Goal: Task Accomplishment & Management: Manage account settings

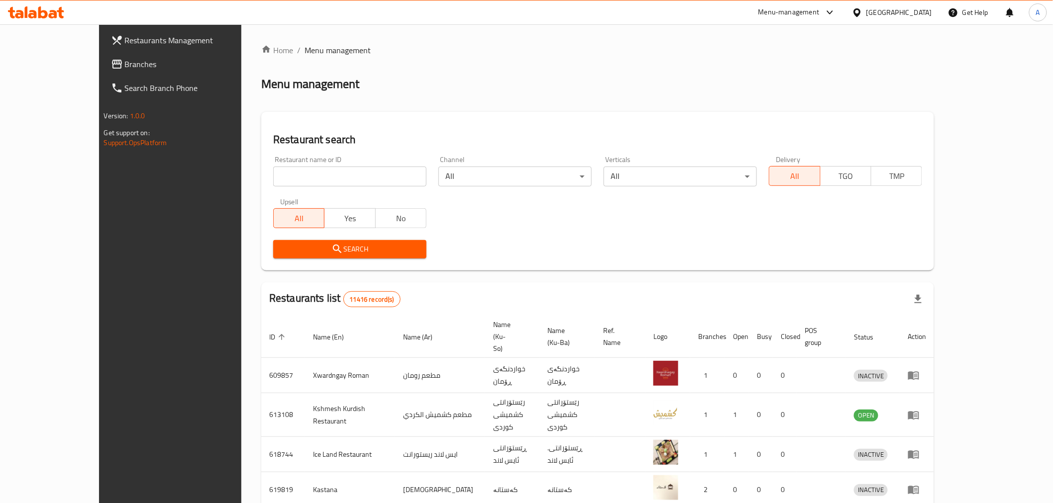
click at [273, 185] on input "search" at bounding box center [349, 177] width 153 height 20
paste input "695125"
type input "695125"
click button "Search" at bounding box center [349, 249] width 153 height 18
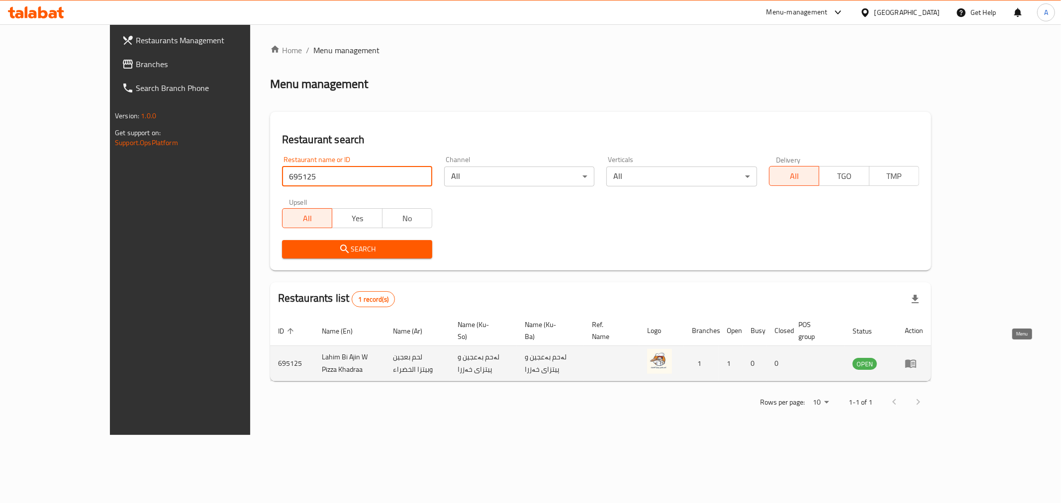
click at [917, 358] on icon "enhanced table" at bounding box center [911, 364] width 12 height 12
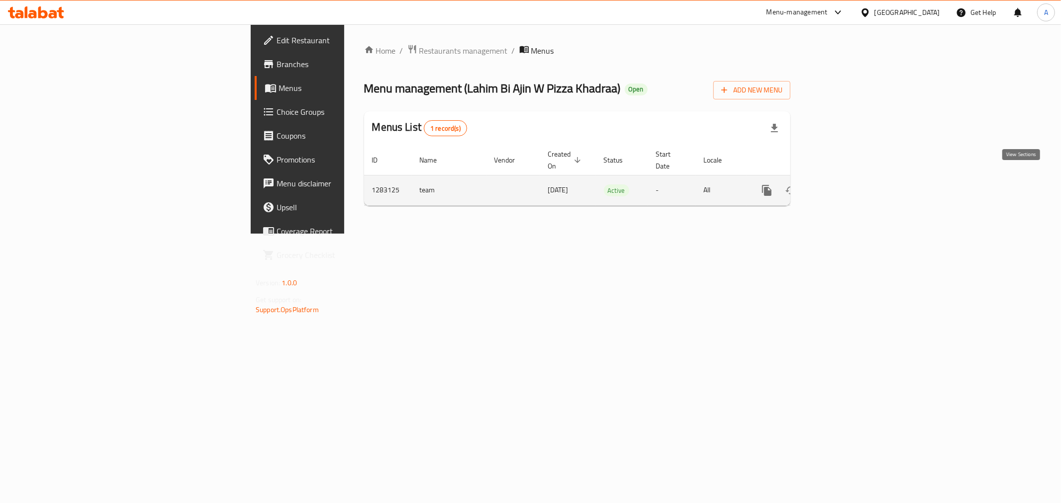
click at [845, 185] on icon "enhanced table" at bounding box center [839, 191] width 12 height 12
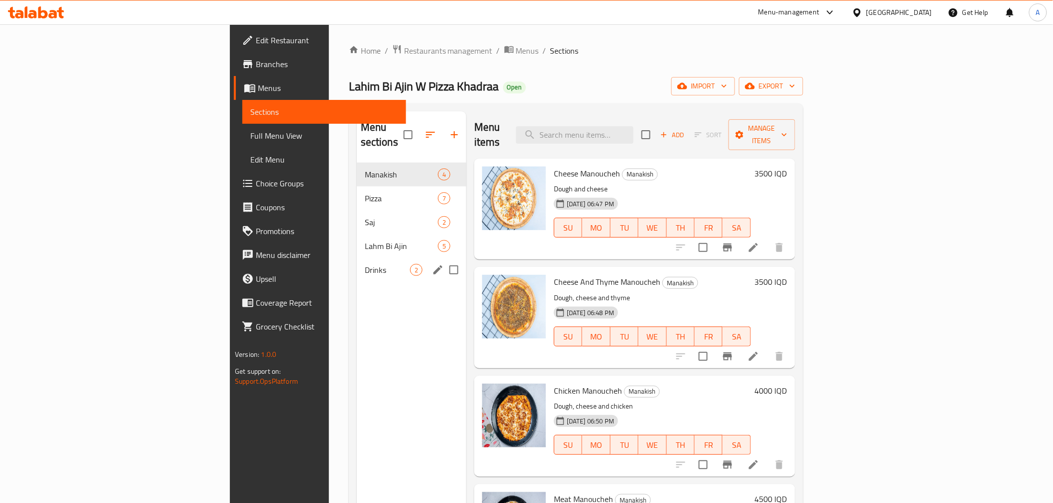
click at [357, 262] on div "Drinks 2" at bounding box center [411, 270] width 109 height 24
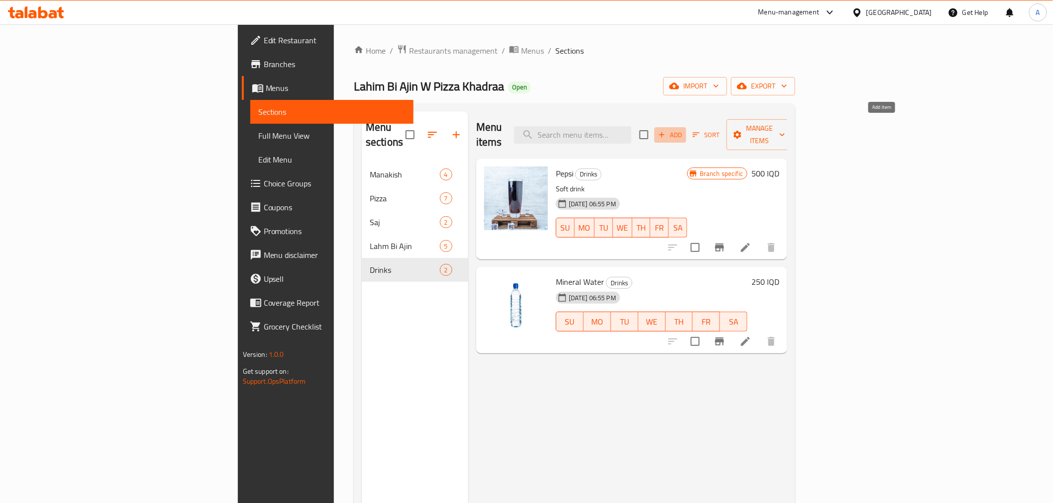
click at [684, 131] on span "Add" at bounding box center [670, 134] width 27 height 11
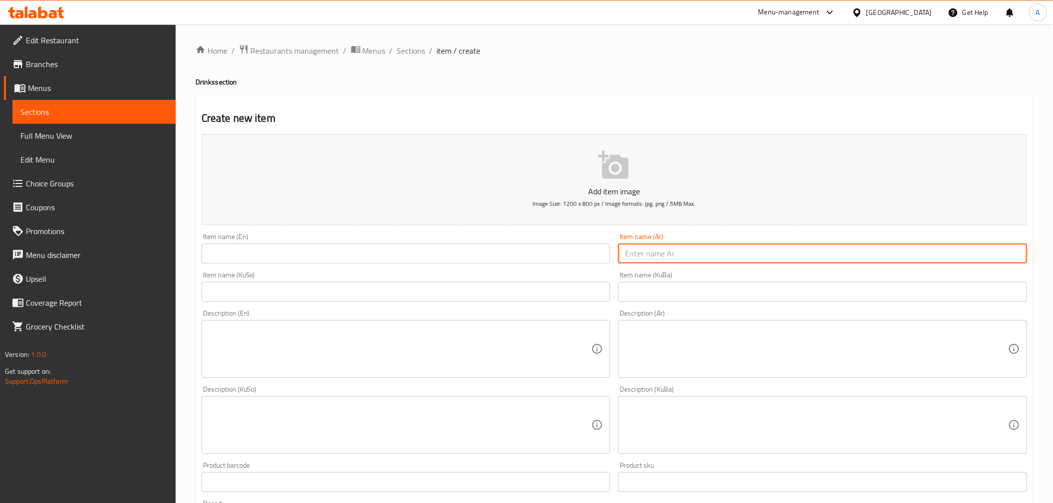
click at [657, 255] on input "text" at bounding box center [822, 254] width 409 height 20
type input "f"
type input "بيبسي دايت"
click at [523, 260] on input "text" at bounding box center [405, 254] width 409 height 20
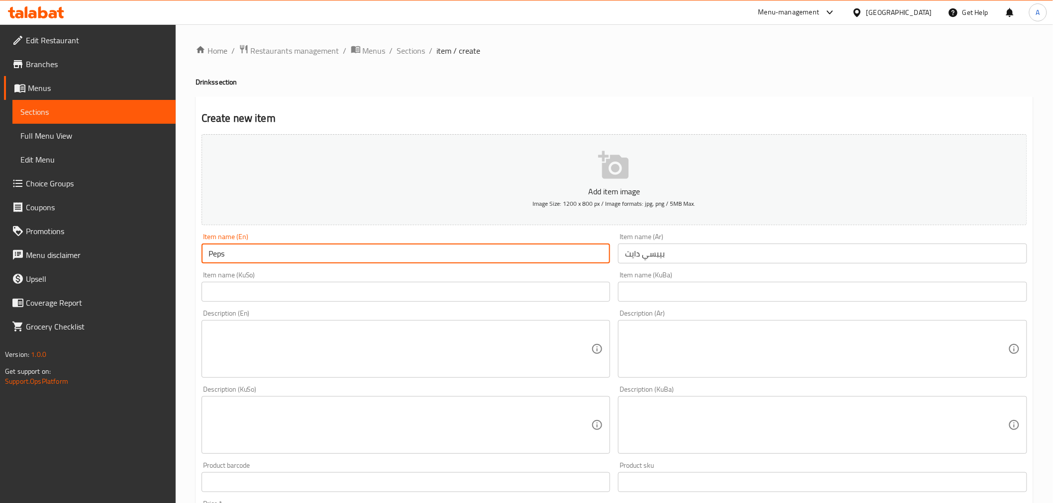
type input "Pepsi Diet"
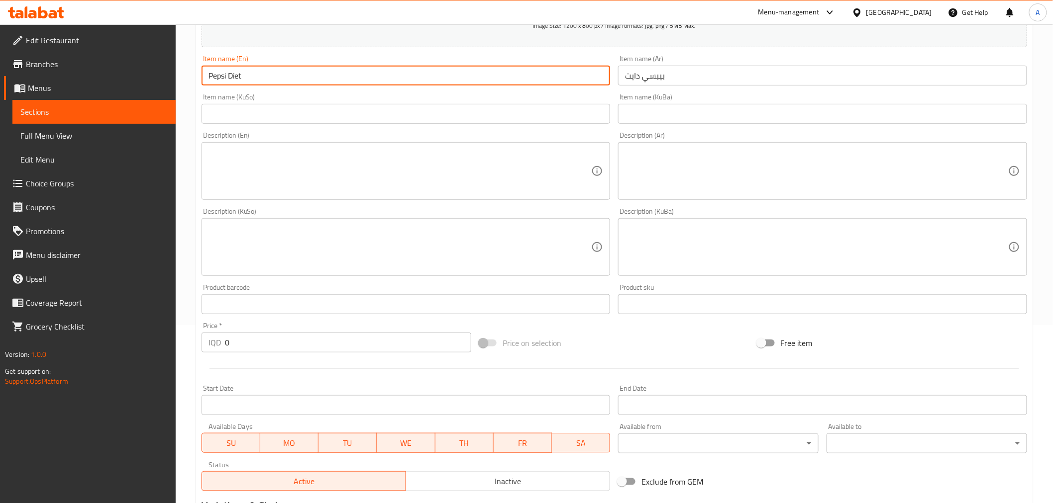
scroll to position [276, 0]
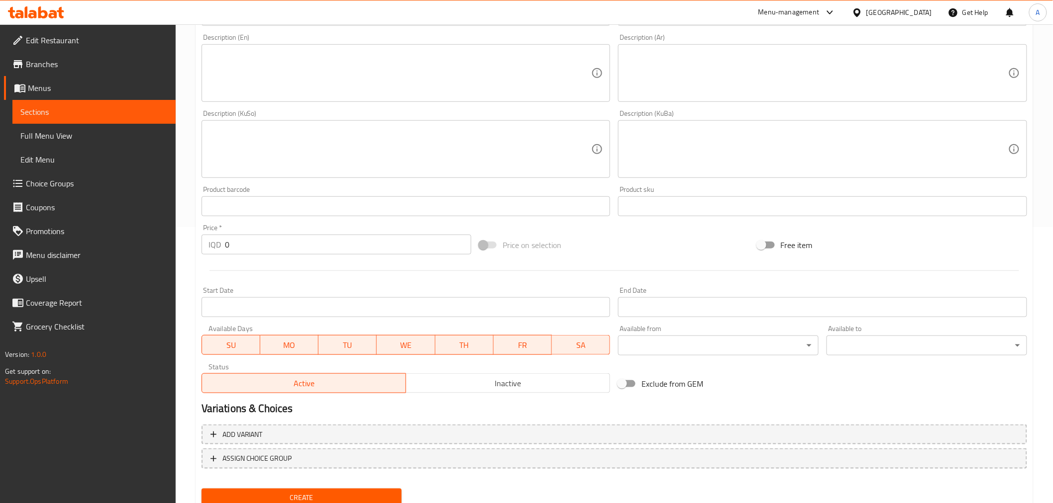
click at [241, 243] on input "0" at bounding box center [348, 245] width 246 height 20
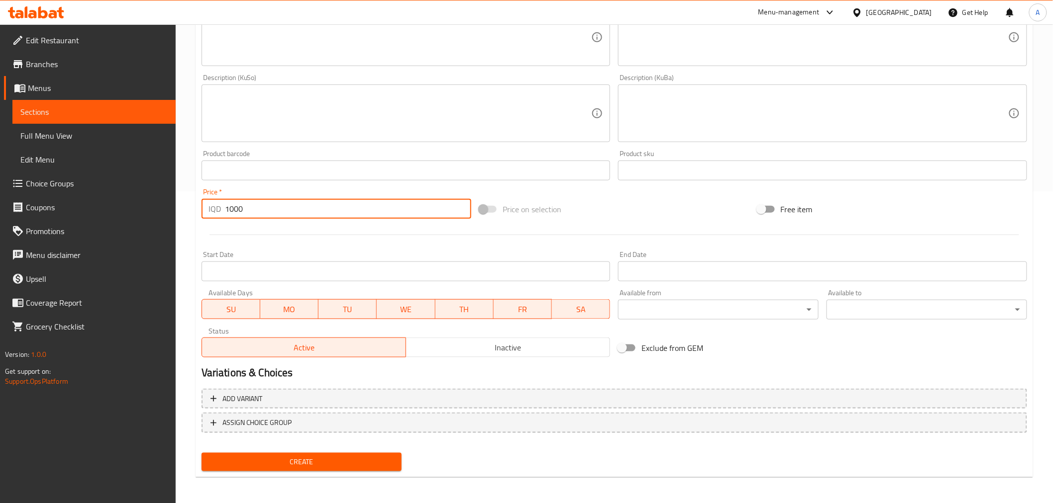
type input "1000"
click at [275, 456] on span "Create" at bounding box center [301, 462] width 185 height 12
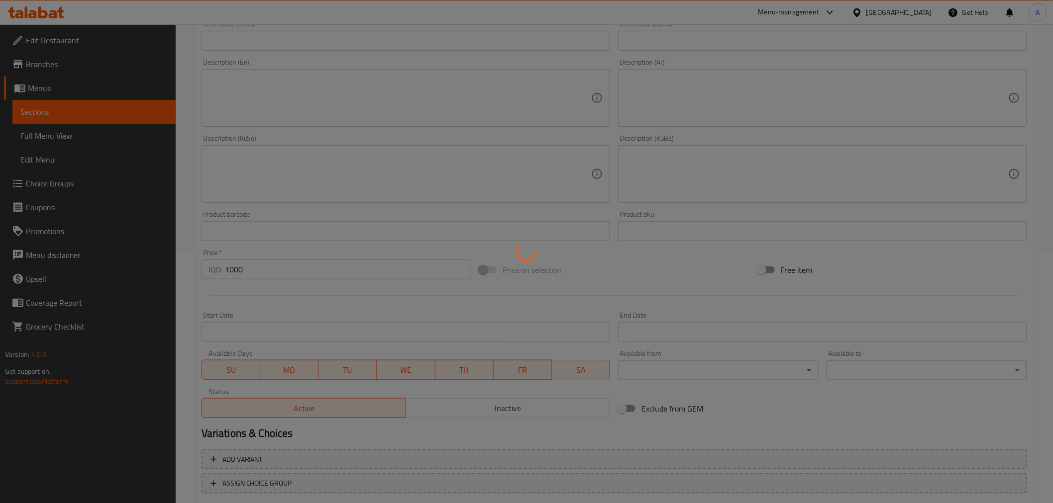
scroll to position [61, 0]
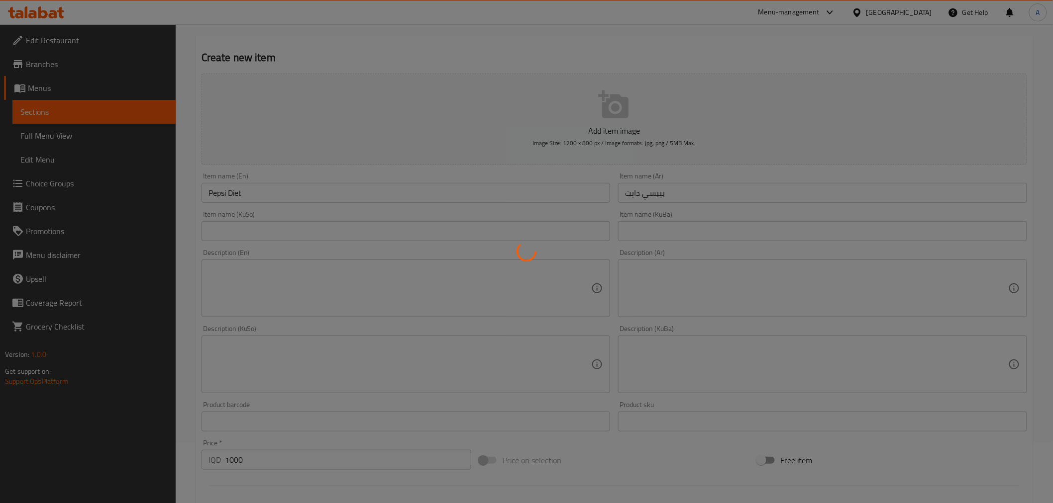
type input "0"
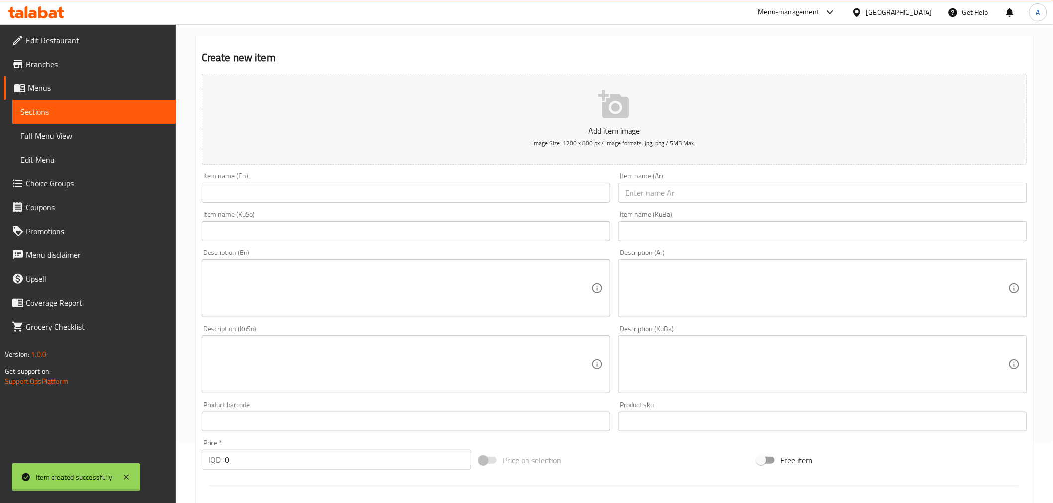
scroll to position [0, 0]
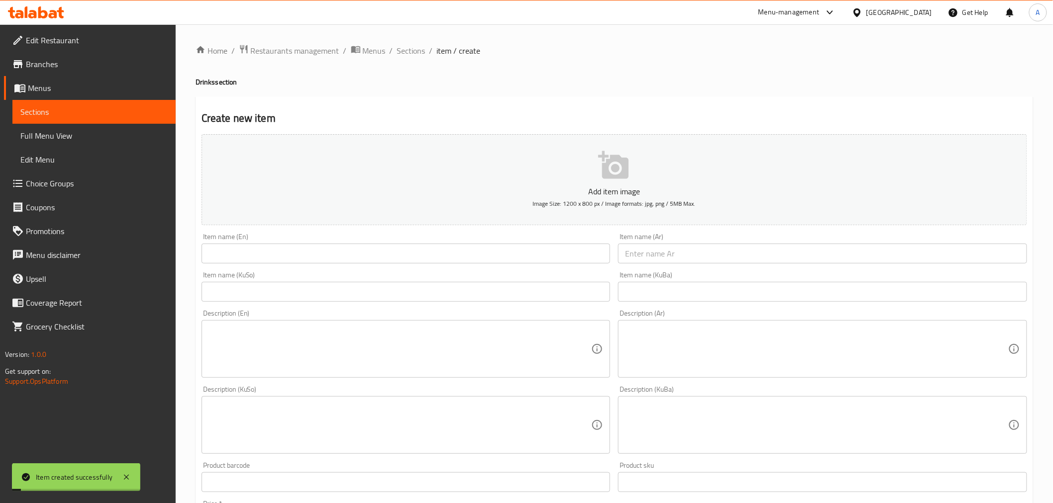
click at [403, 58] on div "Home / Restaurants management / Menus / Sections / item / create Drinks section…" at bounding box center [614, 420] width 837 height 753
click at [404, 54] on span "Sections" at bounding box center [411, 51] width 28 height 12
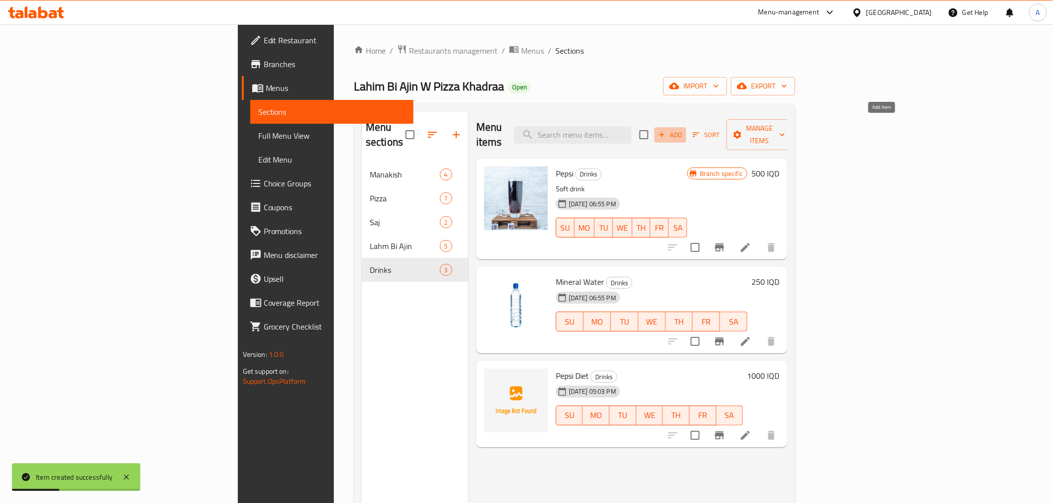
click at [684, 129] on span "Add" at bounding box center [670, 134] width 27 height 11
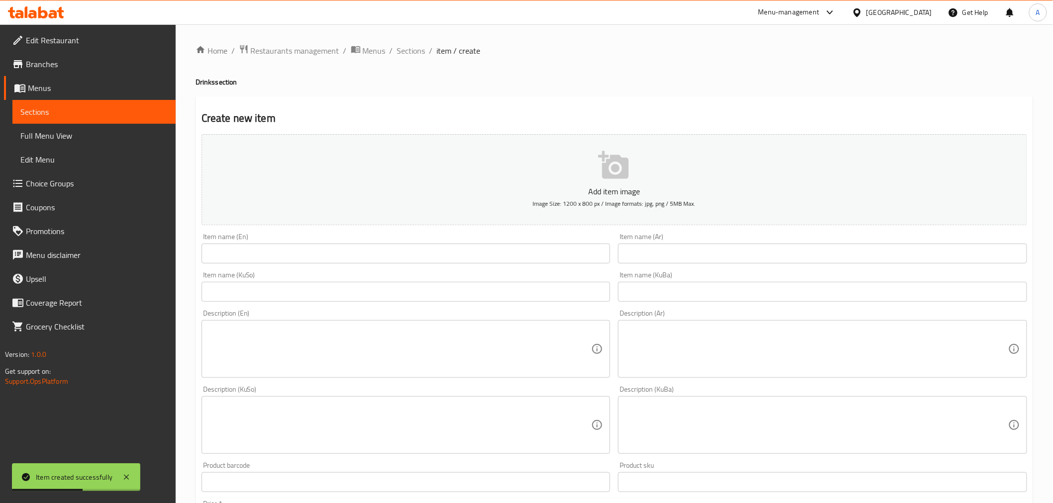
click at [647, 254] on input "text" at bounding box center [822, 254] width 409 height 20
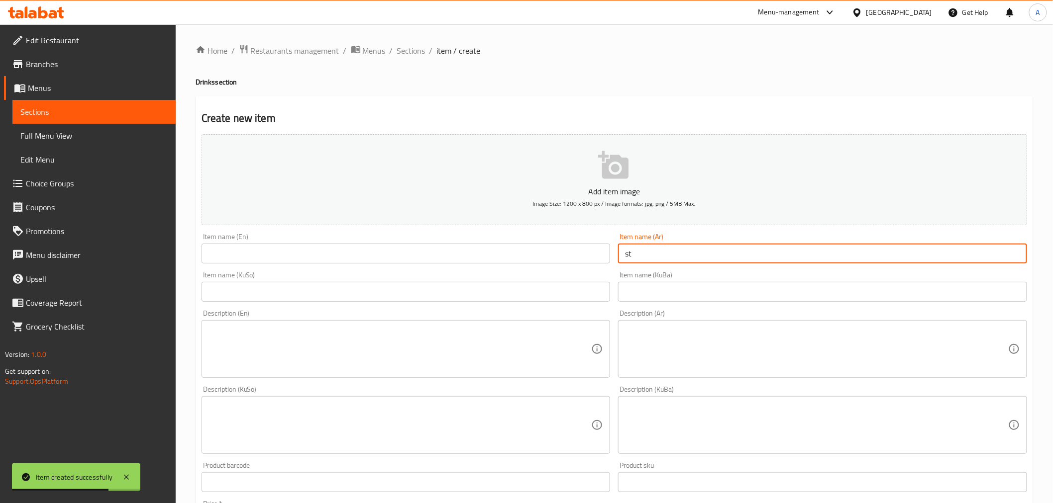
type input "s"
type input "سفن اب"
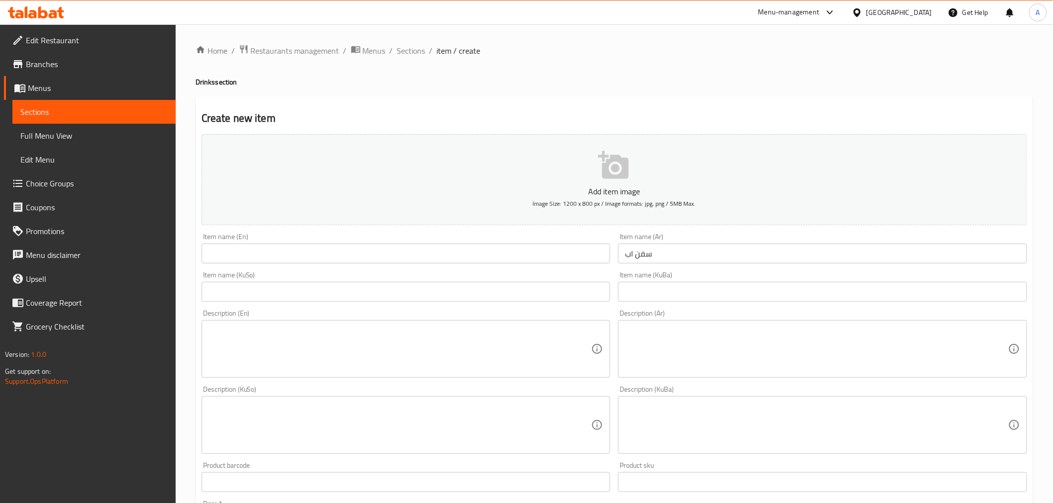
click at [470, 268] on div "Item name (KuSo) Item name (KuSo)" at bounding box center [406, 287] width 417 height 38
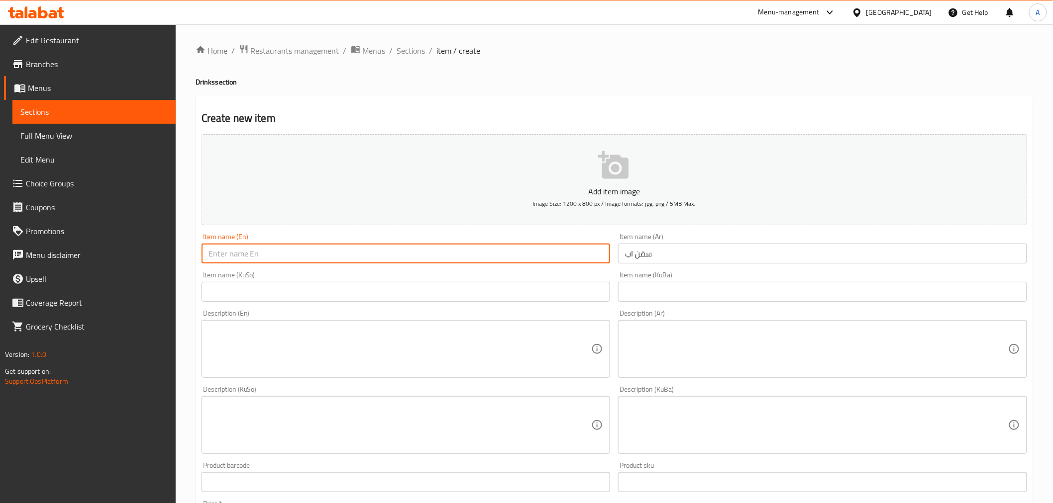
click at [427, 247] on input "text" at bounding box center [405, 254] width 409 height 20
type input "7 up"
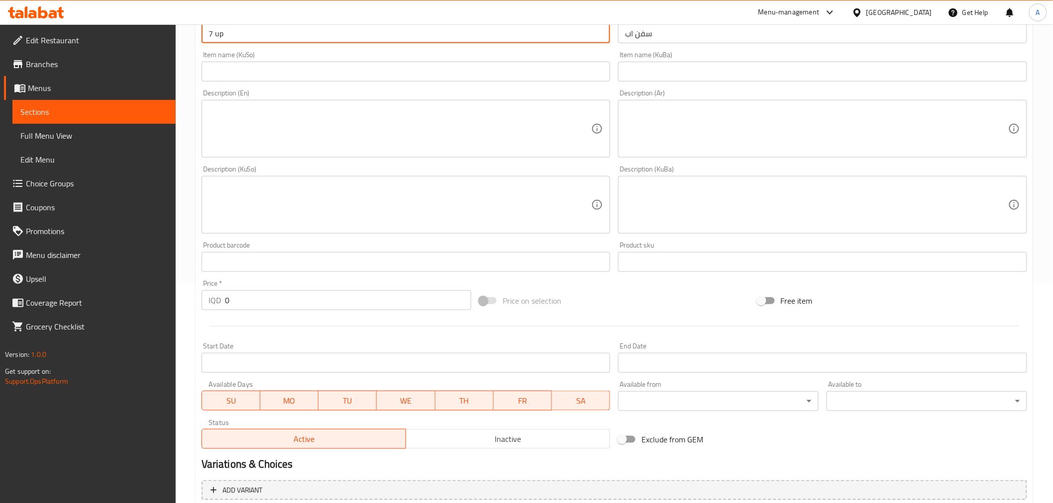
scroll to position [221, 0]
click at [241, 305] on input "0" at bounding box center [348, 300] width 246 height 20
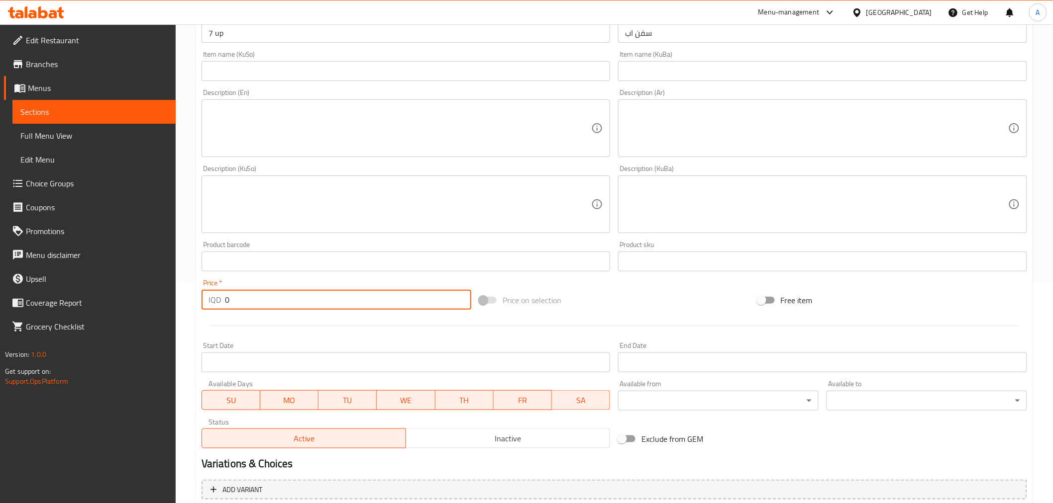
click at [241, 305] on input "0" at bounding box center [348, 300] width 246 height 20
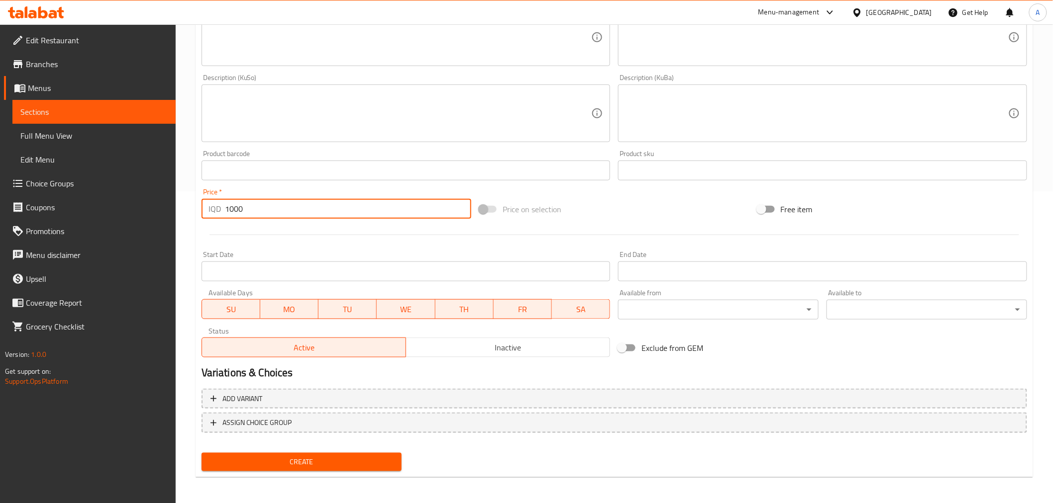
type input "1000"
click at [315, 460] on span "Create" at bounding box center [301, 462] width 185 height 12
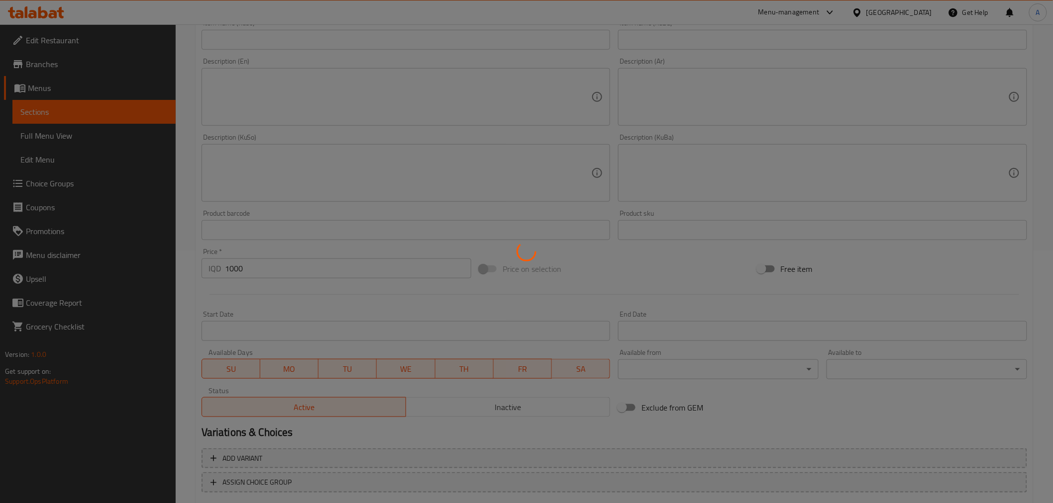
type input "0"
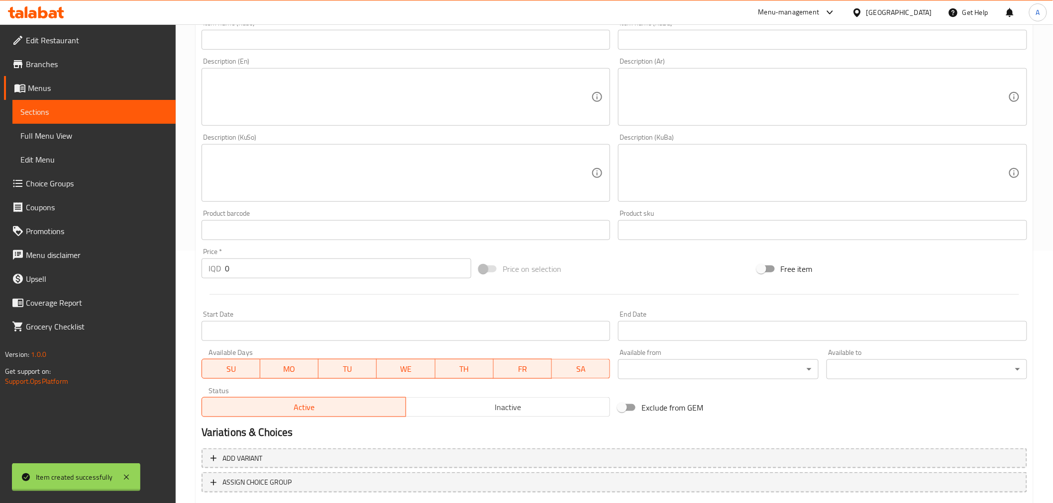
scroll to position [36, 0]
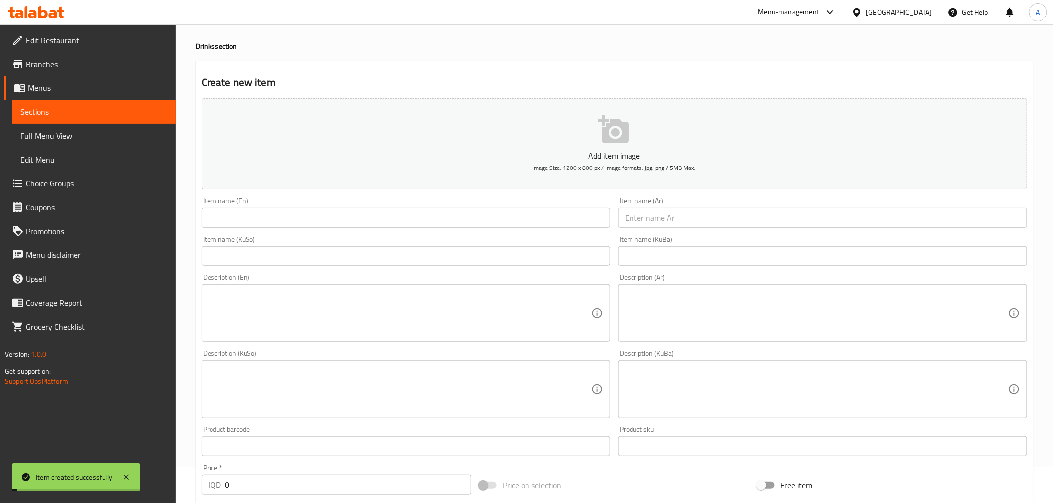
click at [660, 230] on div "Item name (Ar) Item name (Ar)" at bounding box center [822, 213] width 417 height 38
click at [660, 218] on input "text" at bounding box center [822, 218] width 409 height 20
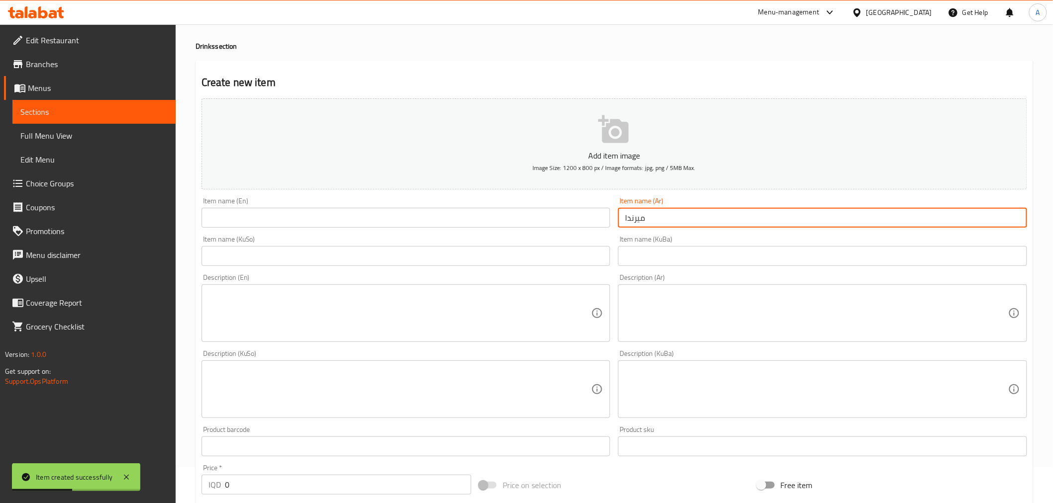
type input "ميرندا"
click at [543, 218] on input "text" at bounding box center [405, 218] width 409 height 20
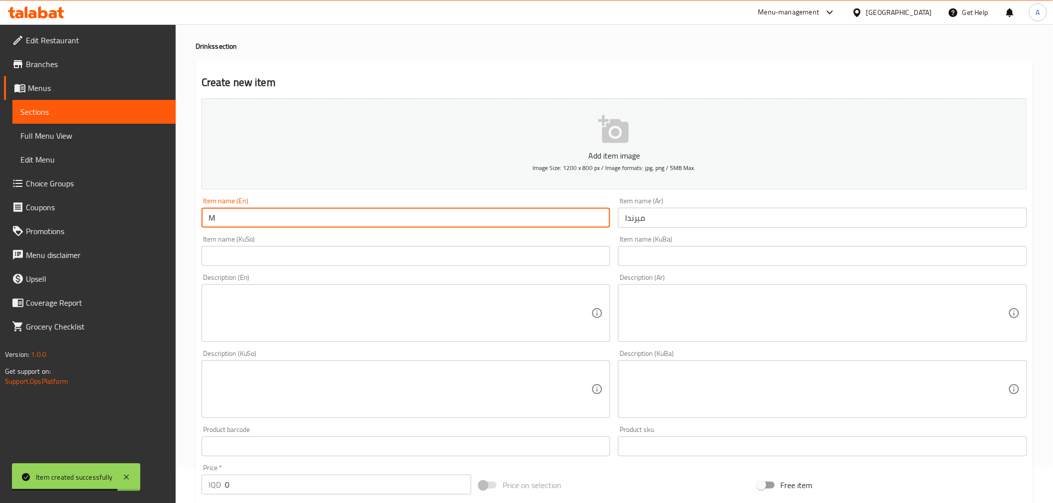
type input "[PERSON_NAME]"
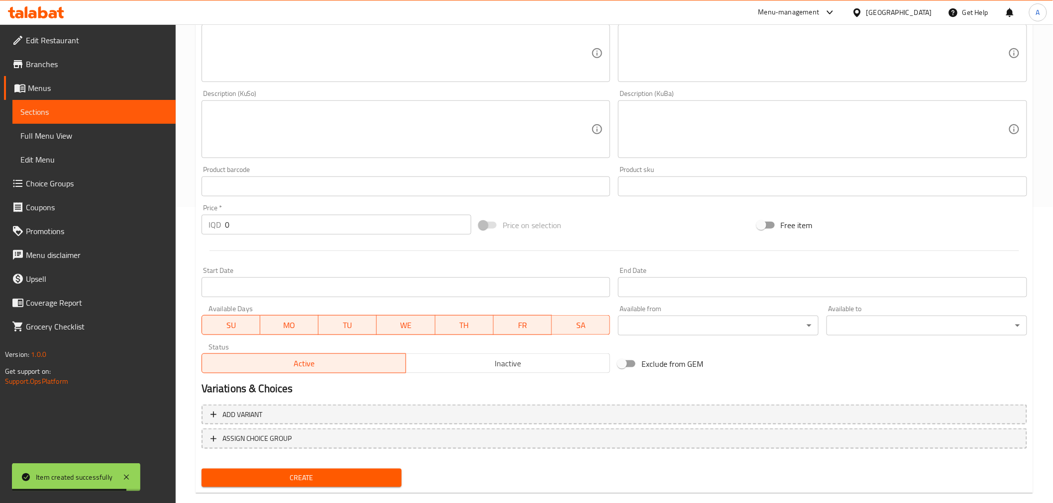
scroll to position [312, 0]
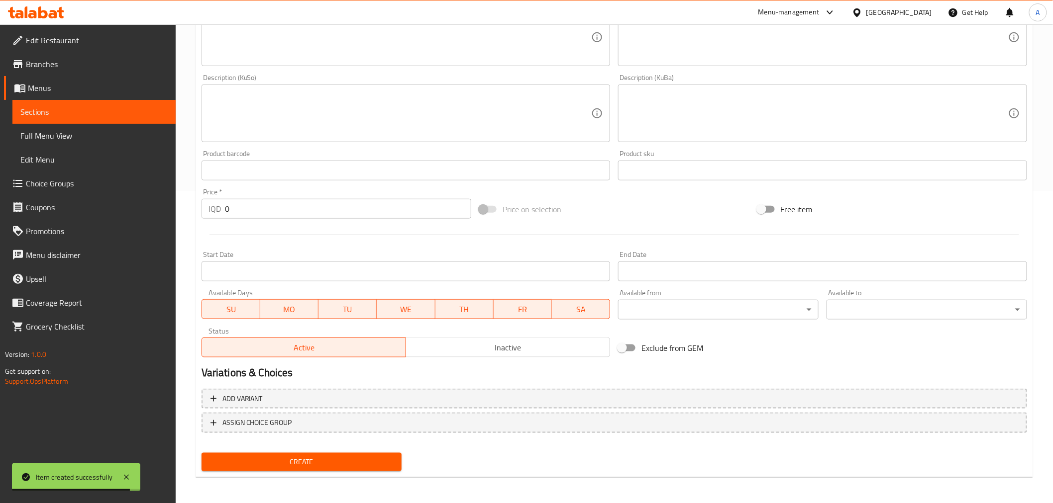
click at [246, 220] on div "Price   * IQD 0 Price *" at bounding box center [337, 204] width 278 height 38
click at [246, 210] on input "0" at bounding box center [348, 209] width 246 height 20
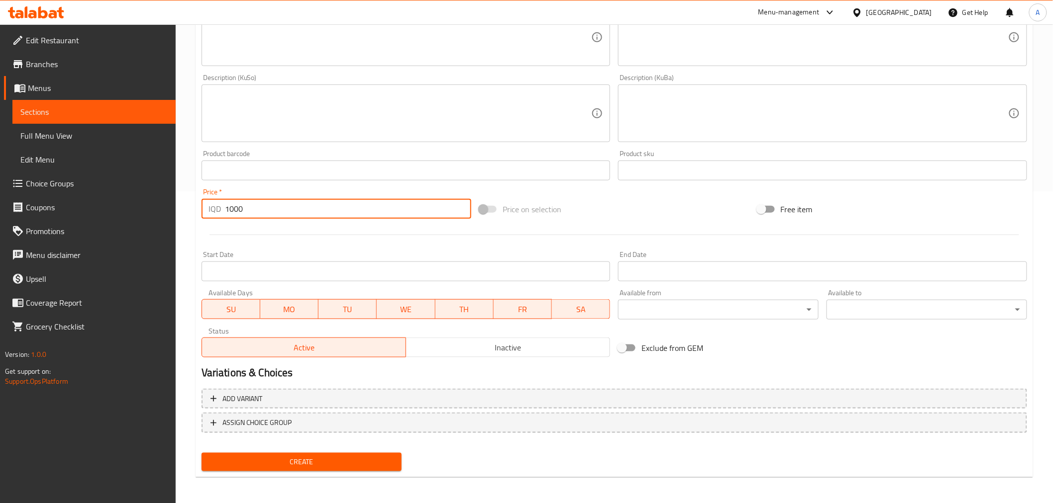
type input "1000"
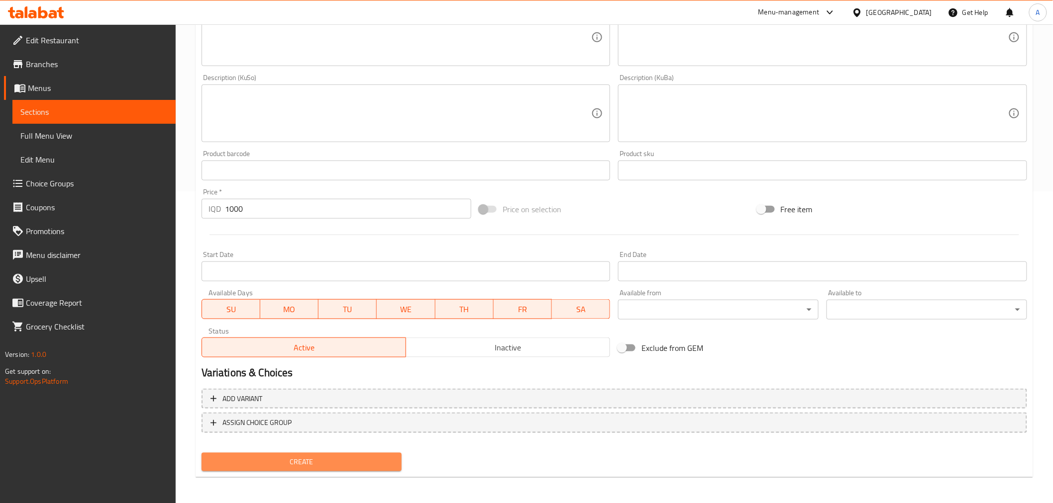
click at [301, 464] on span "Create" at bounding box center [301, 462] width 185 height 12
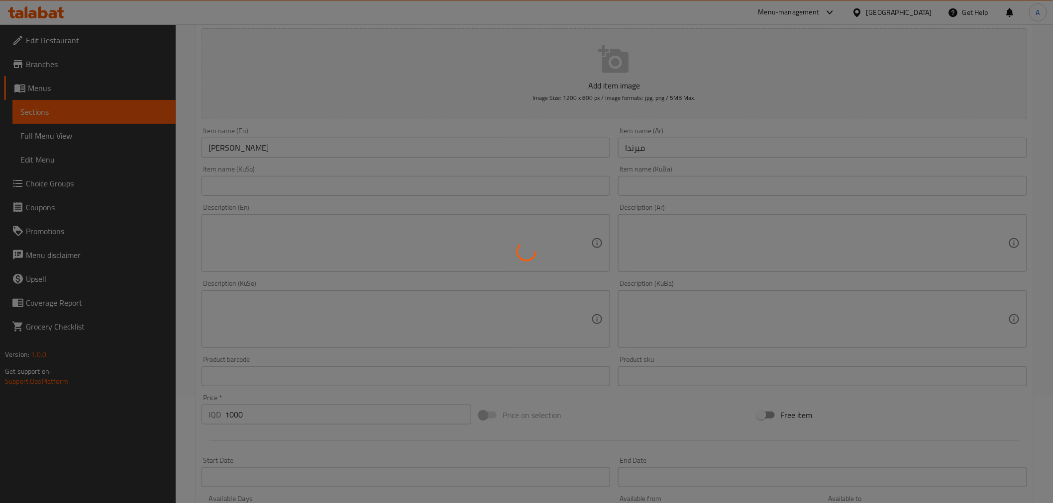
scroll to position [91, 0]
type input "0"
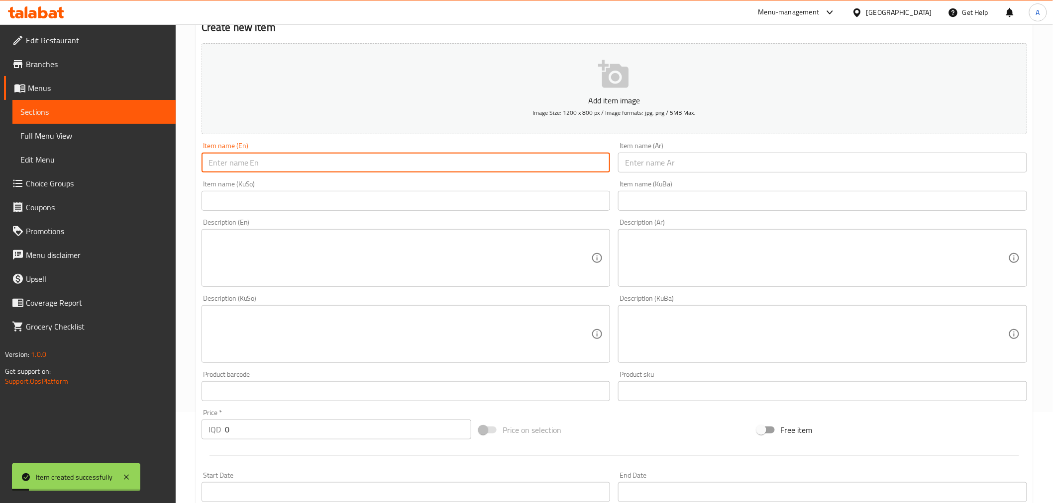
click at [548, 172] on input "text" at bounding box center [405, 163] width 409 height 20
type input "Yogurt"
click at [630, 166] on input "text" at bounding box center [822, 163] width 409 height 20
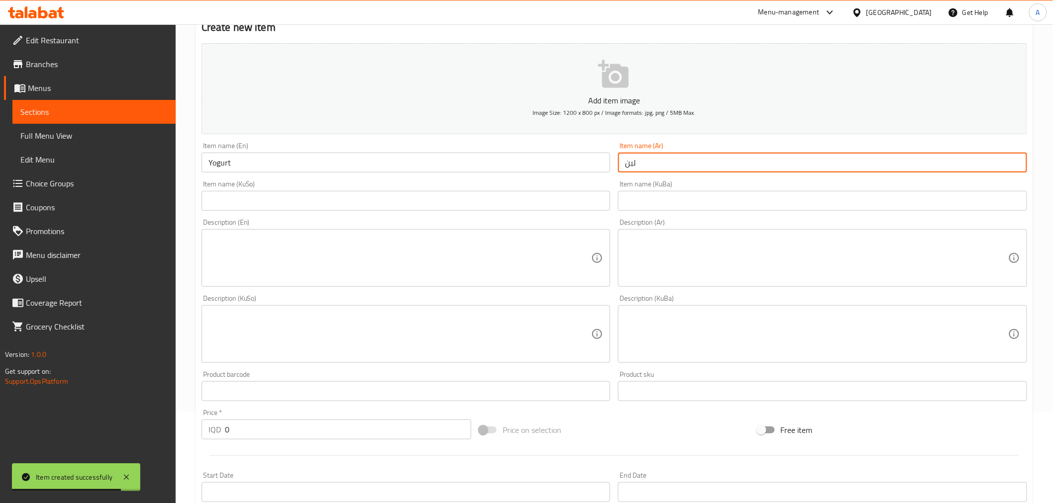
scroll to position [312, 0]
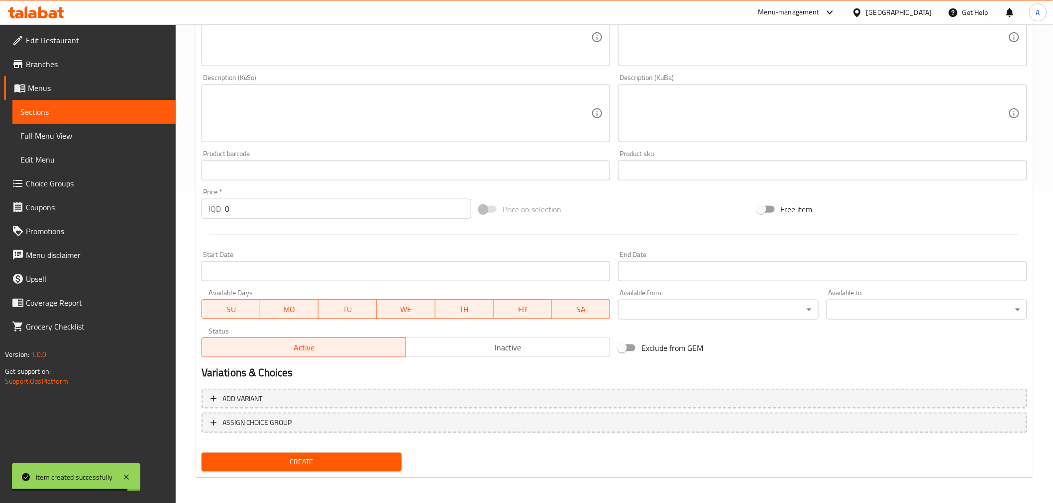
type input "لبن"
click at [251, 214] on input "0" at bounding box center [348, 209] width 246 height 20
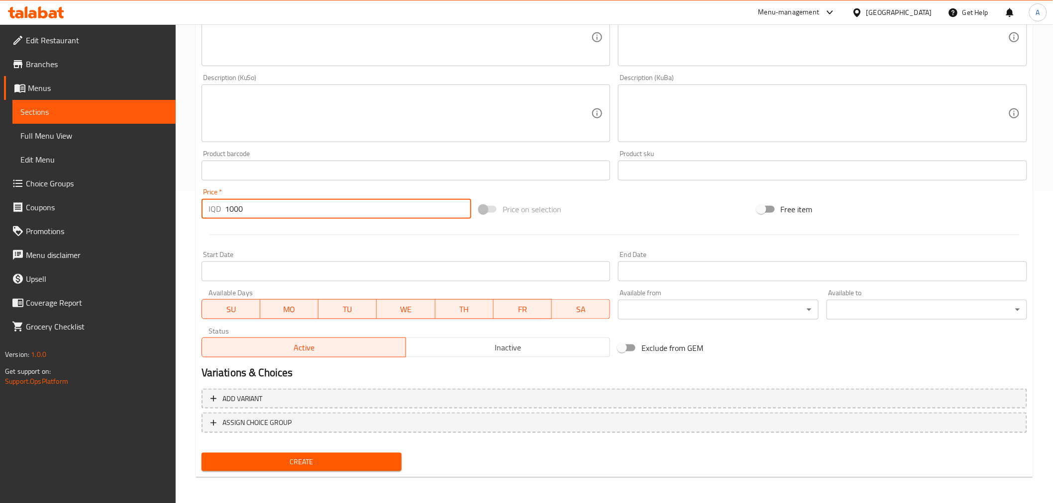
type input "1000"
click at [292, 466] on span "Create" at bounding box center [301, 462] width 185 height 12
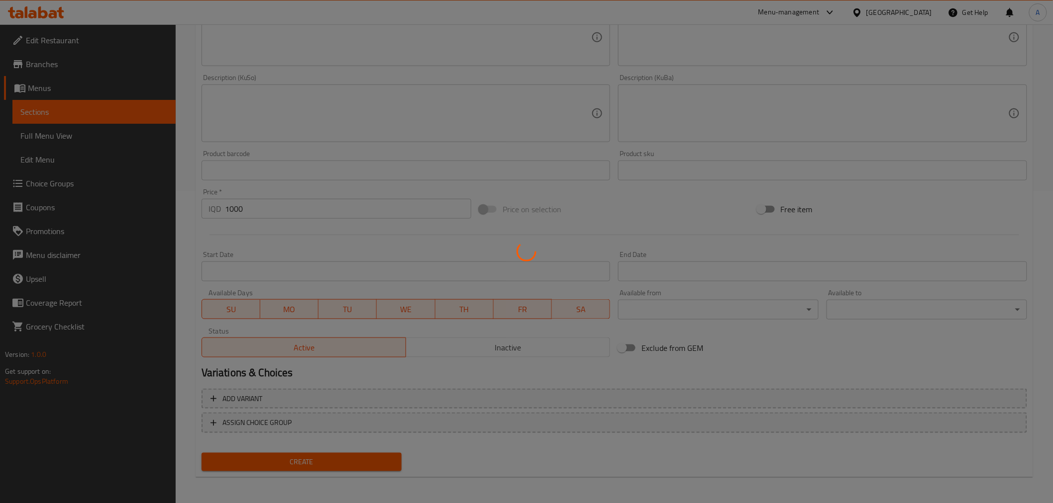
scroll to position [0, 0]
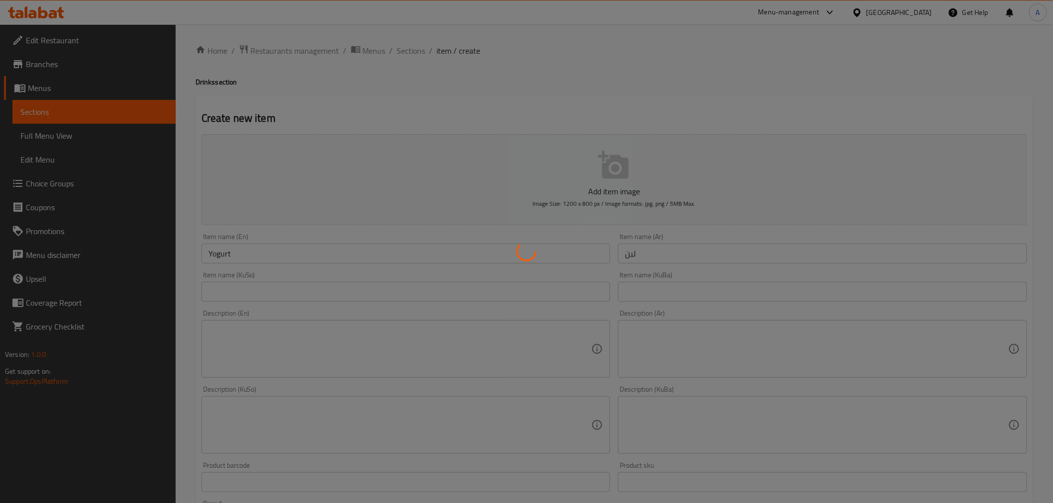
type input "0"
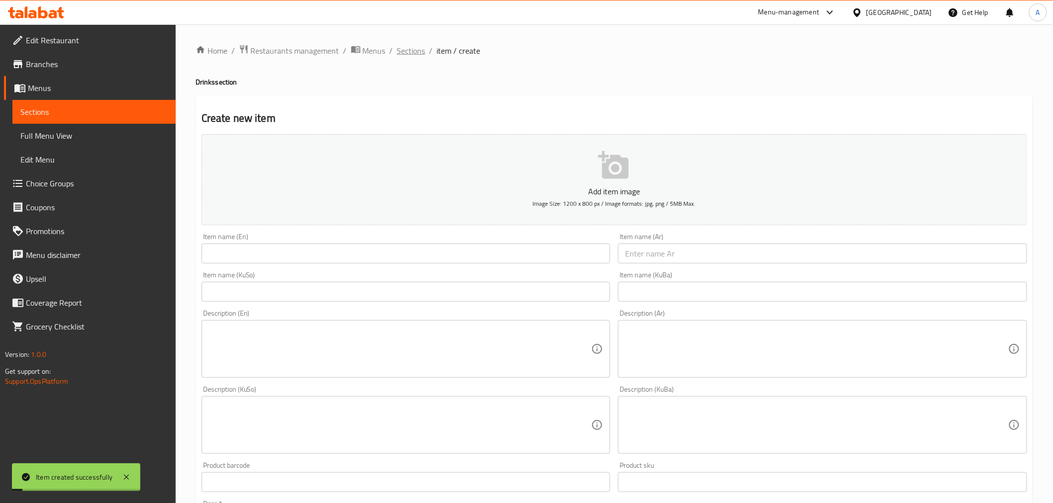
click at [422, 53] on span "Sections" at bounding box center [411, 51] width 28 height 12
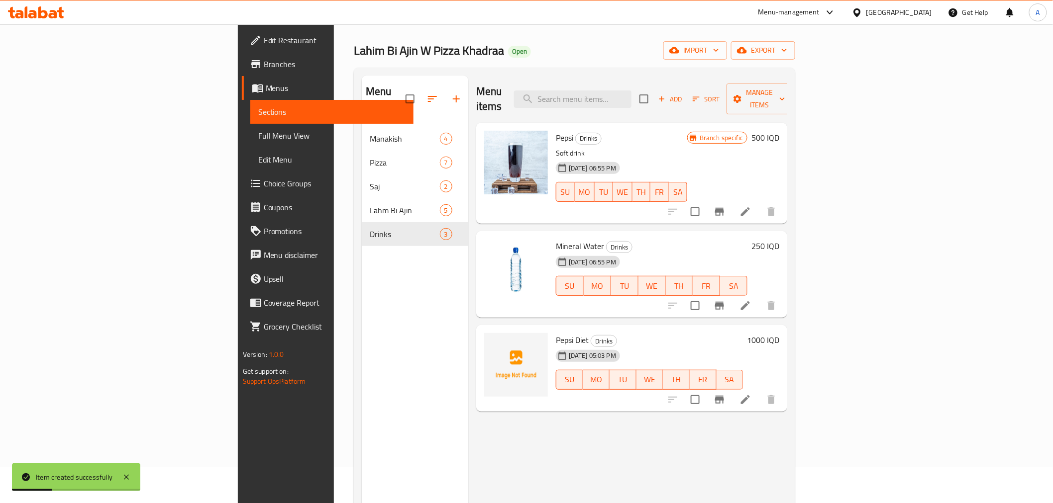
scroll to position [55, 0]
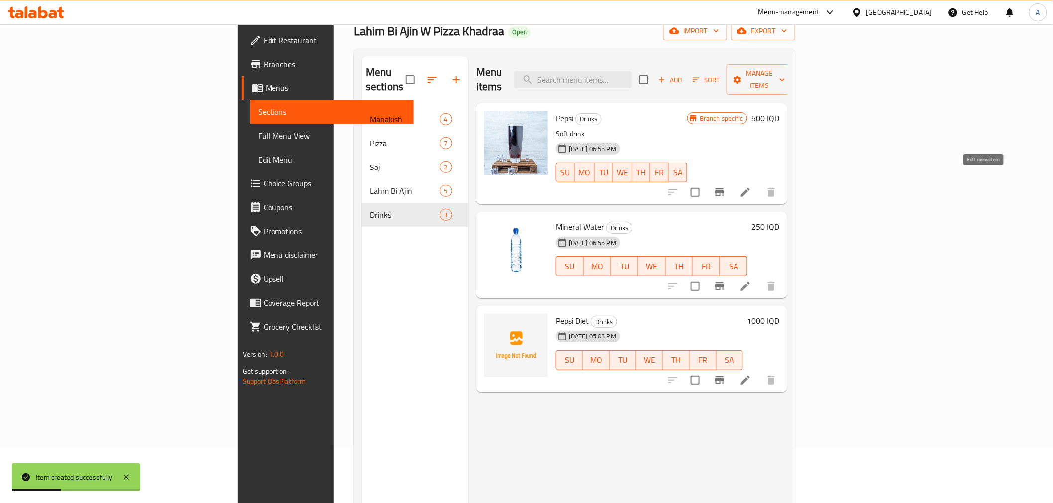
click at [751, 187] on icon at bounding box center [745, 193] width 12 height 12
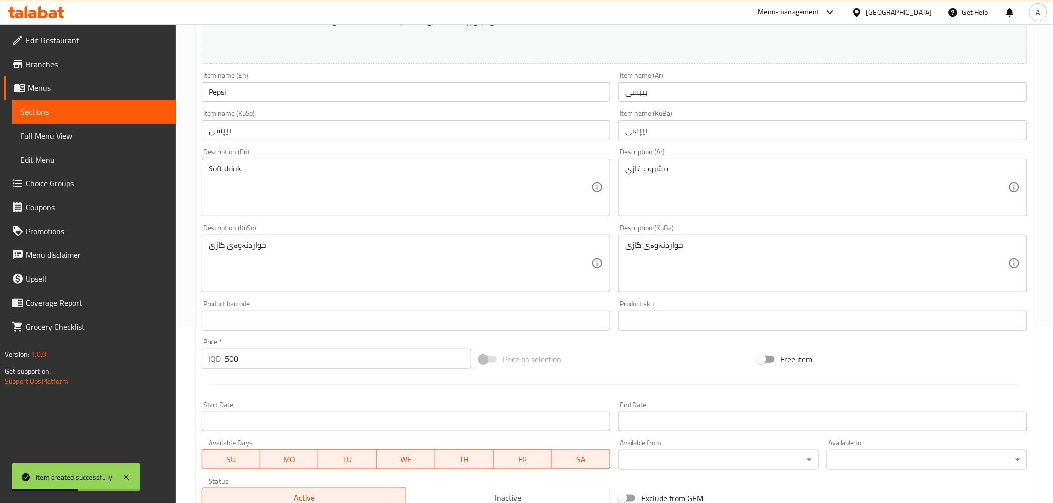
scroll to position [276, 0]
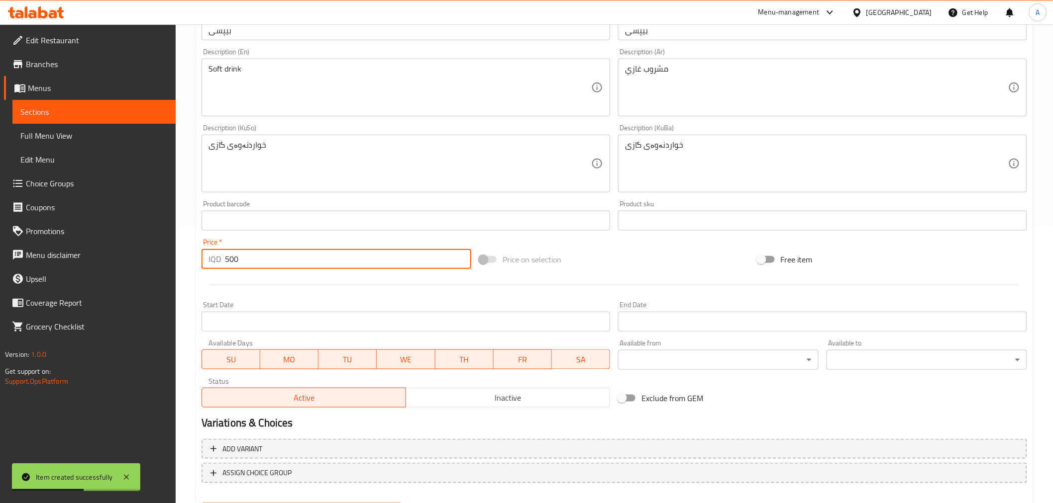
click at [252, 266] on input "500" at bounding box center [348, 259] width 246 height 20
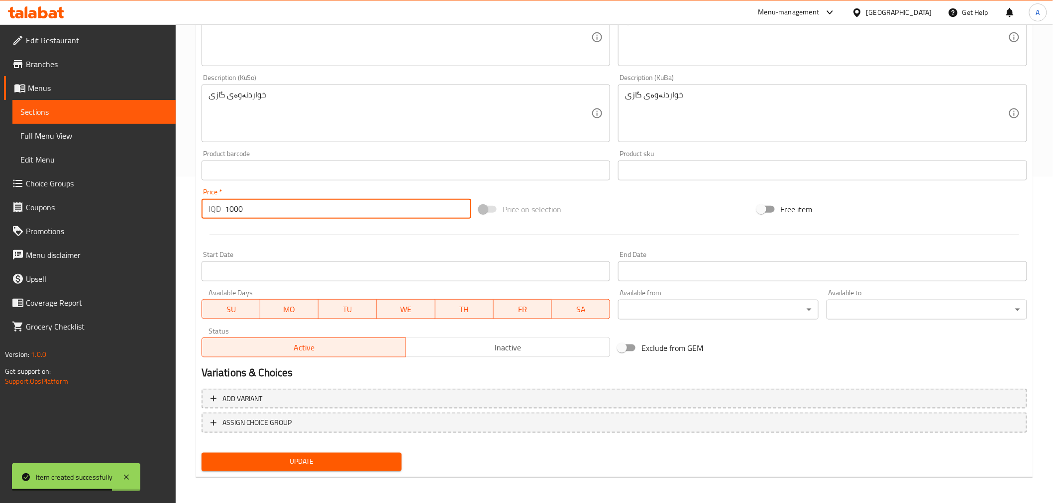
type input "1000"
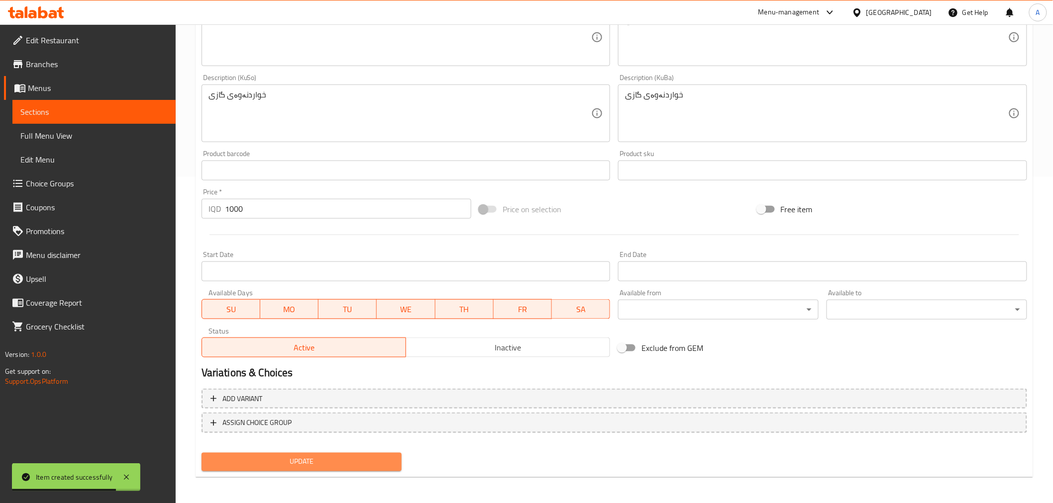
click at [280, 461] on span "Update" at bounding box center [301, 462] width 185 height 12
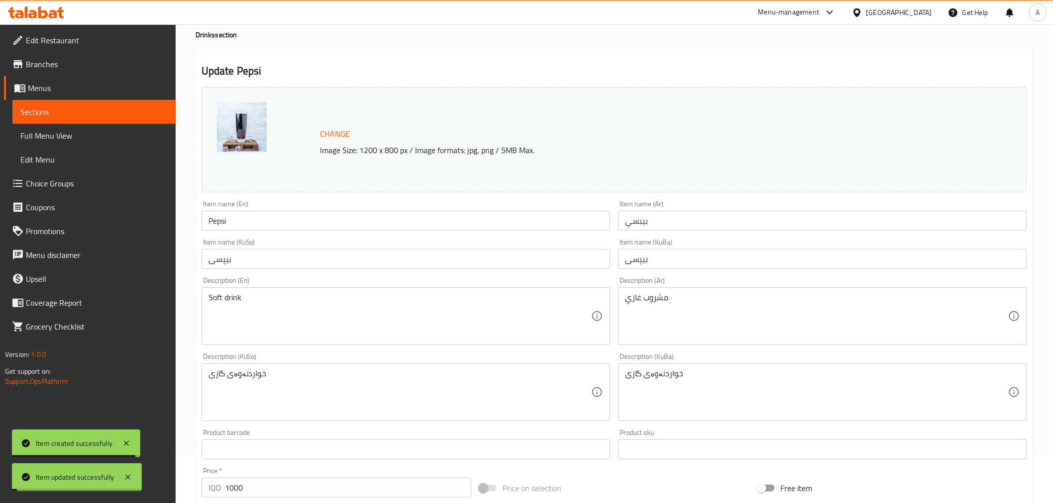
scroll to position [0, 0]
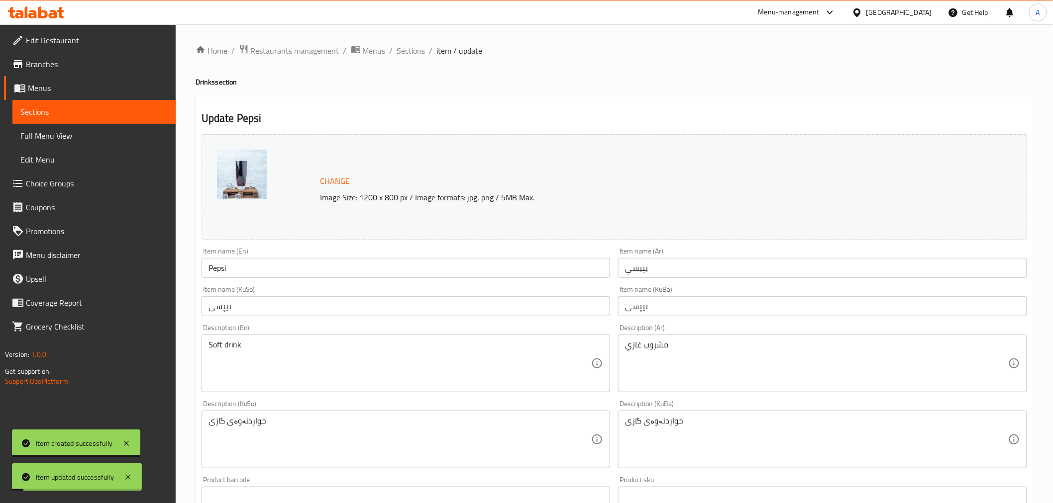
click at [430, 52] on li "/" at bounding box center [430, 51] width 3 height 12
click at [420, 50] on span "Sections" at bounding box center [411, 51] width 28 height 12
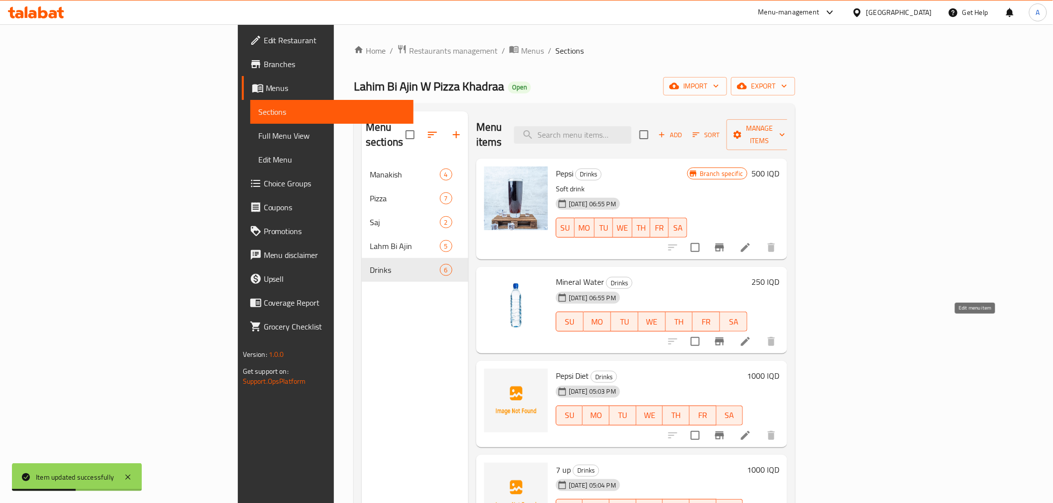
click at [751, 336] on icon at bounding box center [745, 342] width 12 height 12
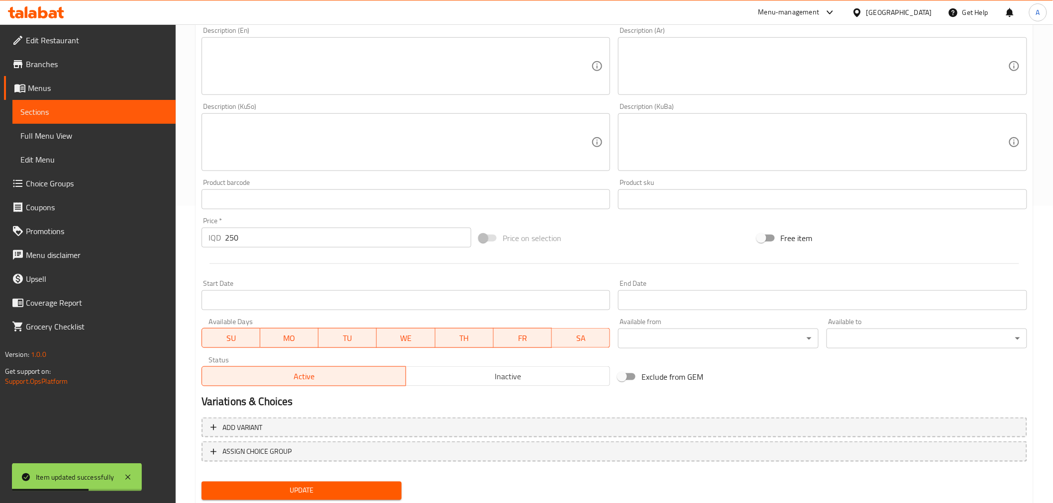
scroll to position [326, 0]
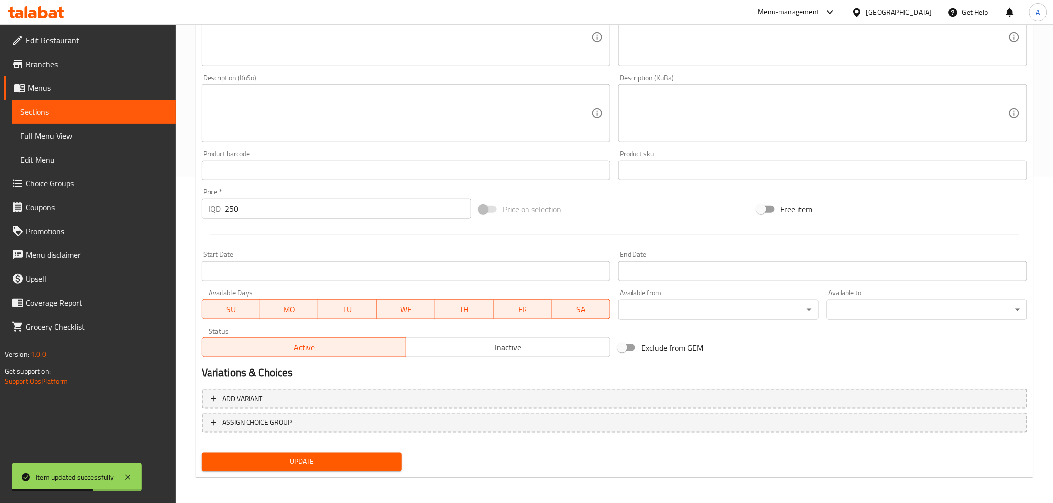
click at [247, 210] on input "250" at bounding box center [348, 209] width 246 height 20
type input "500"
click at [286, 445] on div "Add variant ASSIGN CHOICE GROUP" at bounding box center [614, 417] width 833 height 65
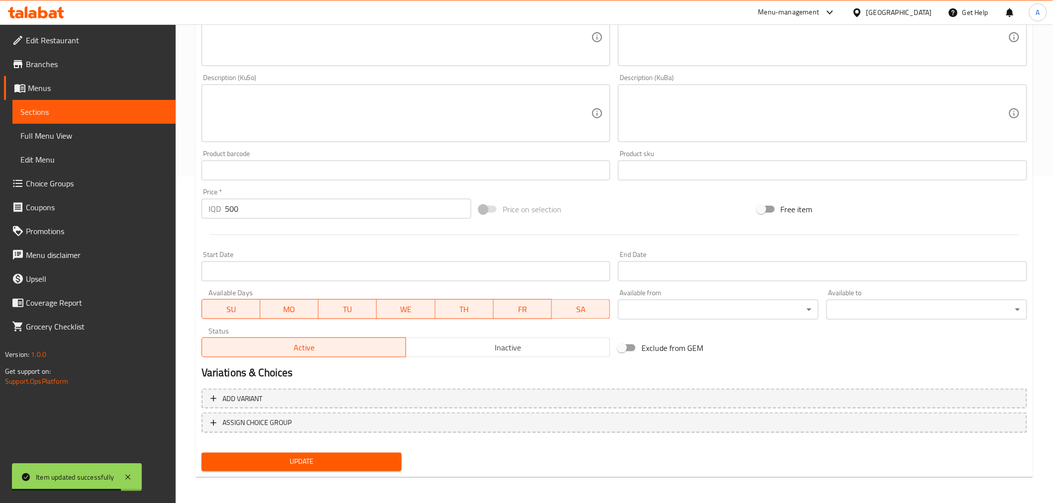
click at [285, 458] on span "Update" at bounding box center [301, 462] width 185 height 12
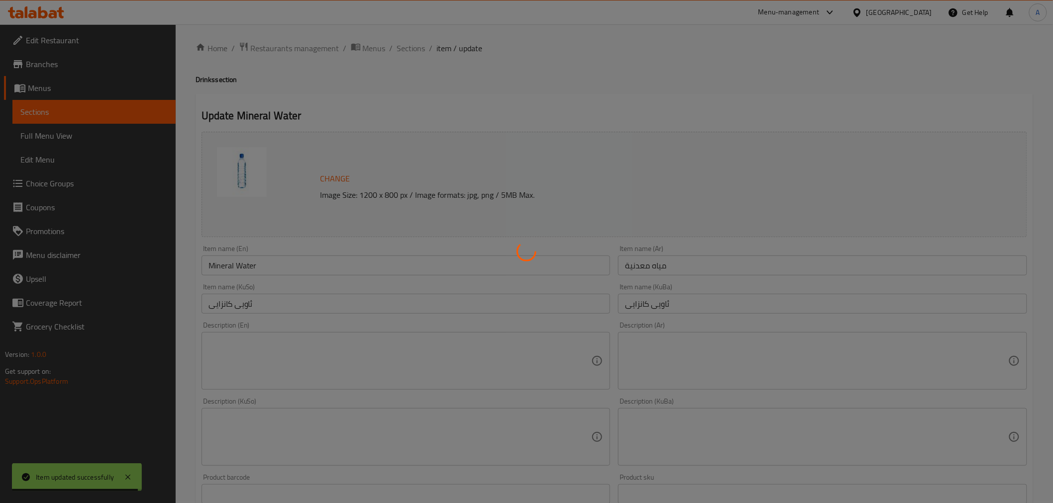
scroll to position [0, 0]
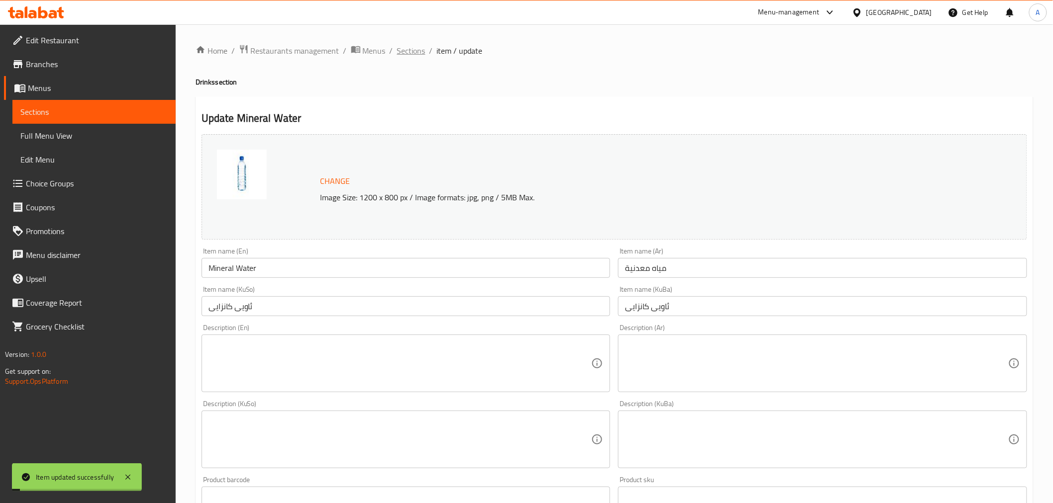
click at [406, 45] on span "Sections" at bounding box center [411, 51] width 28 height 12
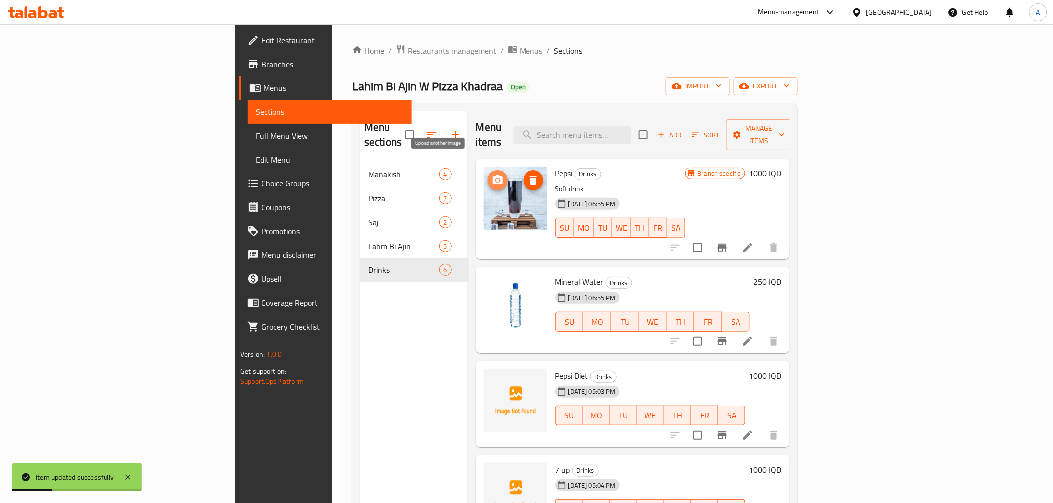
click at [492, 175] on icon "upload picture" at bounding box center [498, 181] width 12 height 12
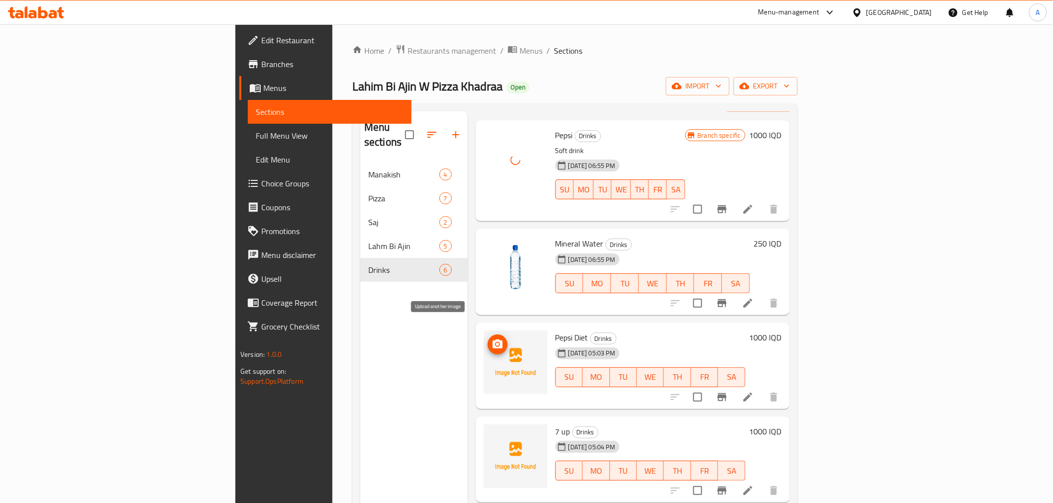
scroll to position [99, 0]
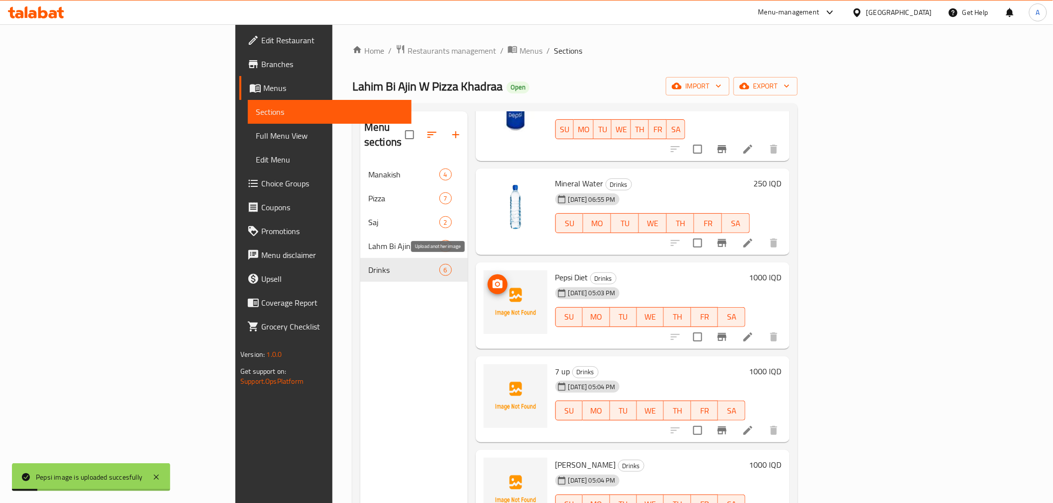
click at [493, 280] on icon "upload picture" at bounding box center [498, 284] width 10 height 9
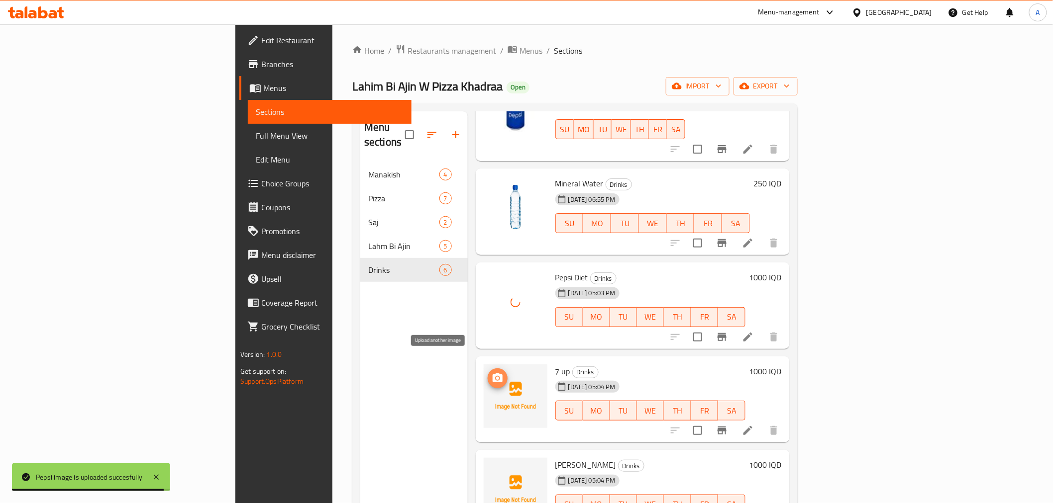
click at [492, 373] on icon "upload picture" at bounding box center [498, 379] width 12 height 12
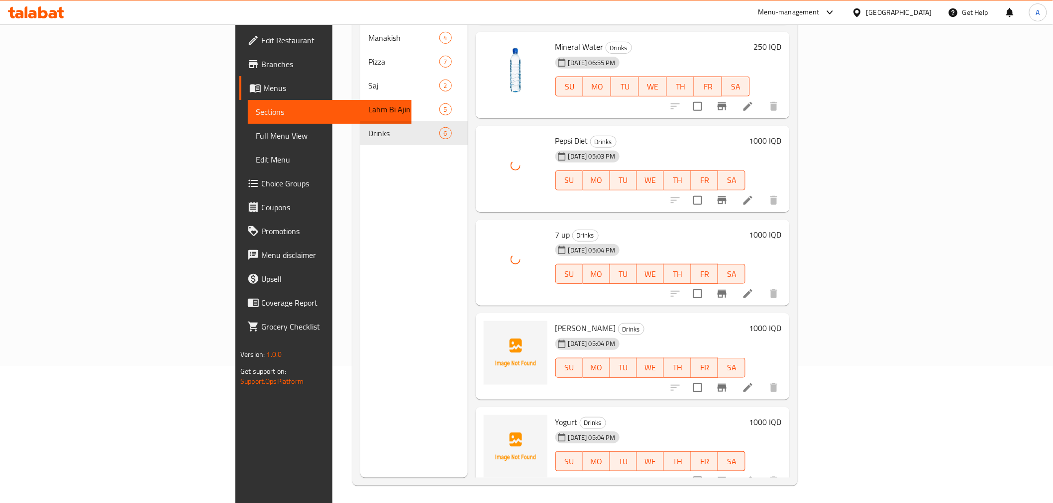
scroll to position [139, 0]
click at [488, 327] on span "upload picture" at bounding box center [498, 333] width 20 height 12
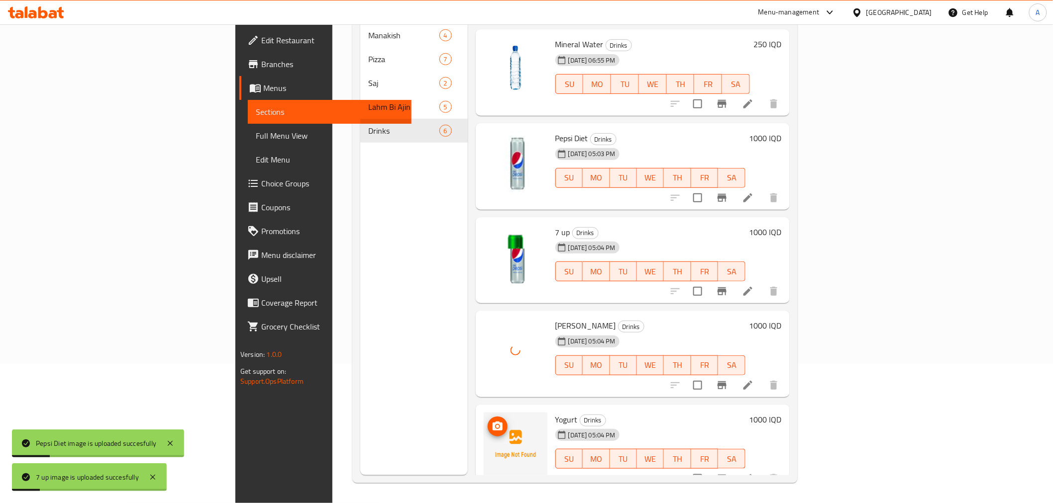
click at [492, 421] on icon "upload picture" at bounding box center [498, 427] width 12 height 12
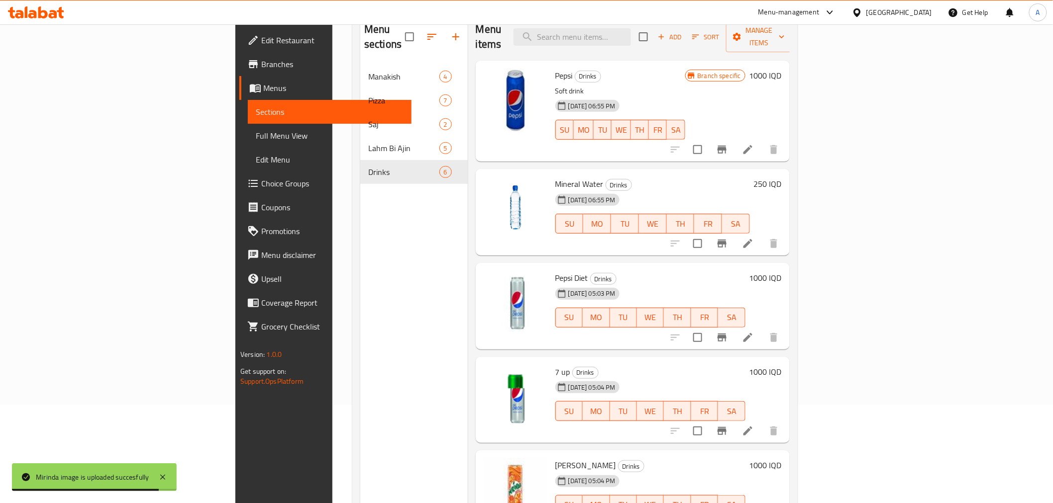
scroll to position [28, 0]
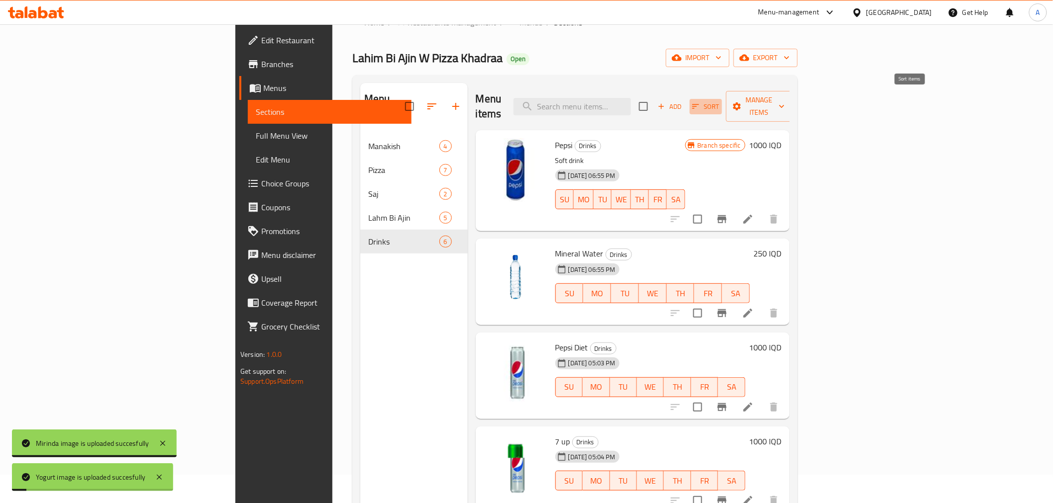
click at [719, 101] on span "Sort" at bounding box center [705, 106] width 27 height 11
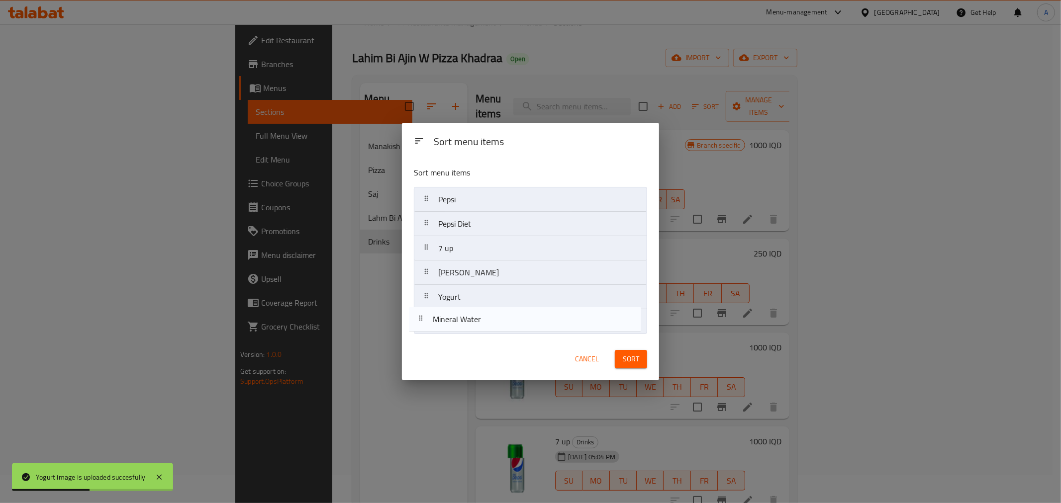
drag, startPoint x: 480, startPoint y: 228, endPoint x: 469, endPoint y: 305, distance: 77.9
click at [474, 333] on nav "Pepsi Mineral Water Pepsi Diet 7 up [PERSON_NAME]" at bounding box center [530, 260] width 233 height 147
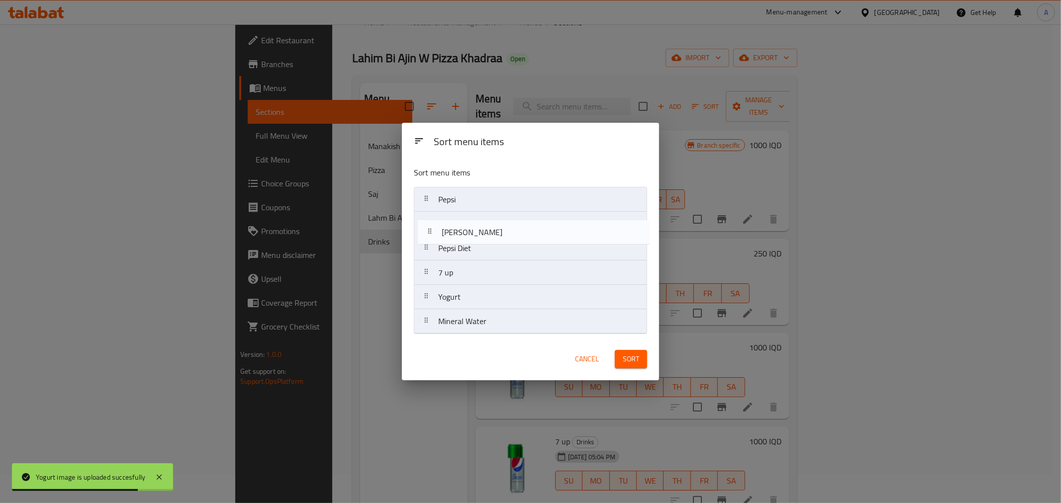
drag, startPoint x: 464, startPoint y: 280, endPoint x: 468, endPoint y: 232, distance: 47.4
click at [468, 232] on nav "Pepsi Pepsi Diet 7 up [PERSON_NAME] Mineral Water" at bounding box center [530, 260] width 233 height 147
drag, startPoint x: 466, startPoint y: 255, endPoint x: 467, endPoint y: 230, distance: 24.9
click at [467, 230] on nav "Pepsi Mirinda Pepsi Diet 7 up Yogurt Mineral Water" at bounding box center [530, 260] width 233 height 147
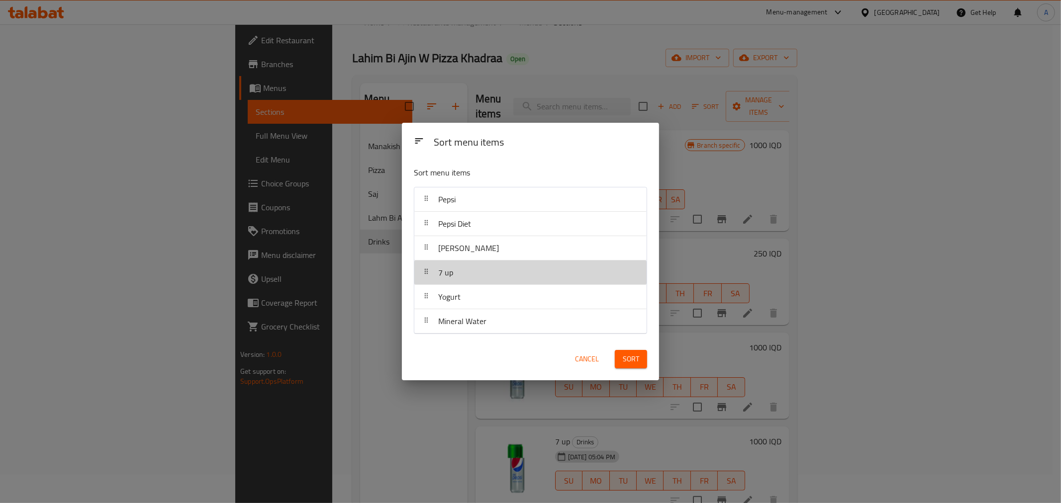
click at [466, 281] on div "7 up" at bounding box center [530, 273] width 224 height 24
click at [634, 360] on span "Sort" at bounding box center [631, 359] width 16 height 12
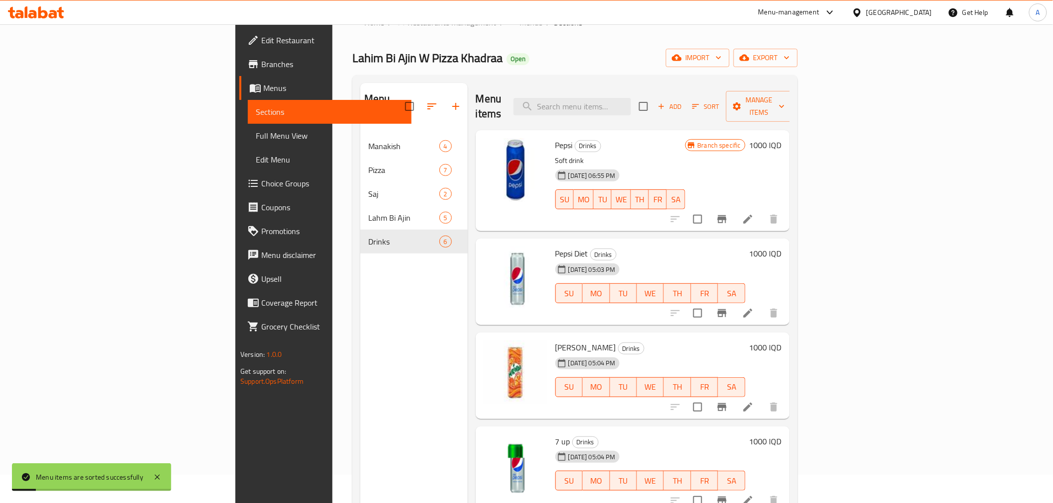
scroll to position [139, 0]
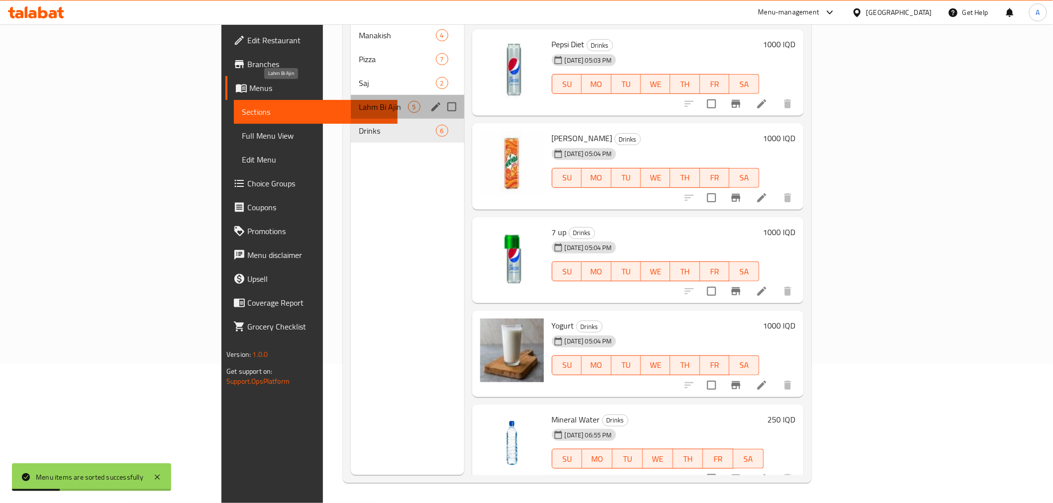
click at [359, 101] on span "Lahm Bi Ajin" at bounding box center [383, 107] width 49 height 12
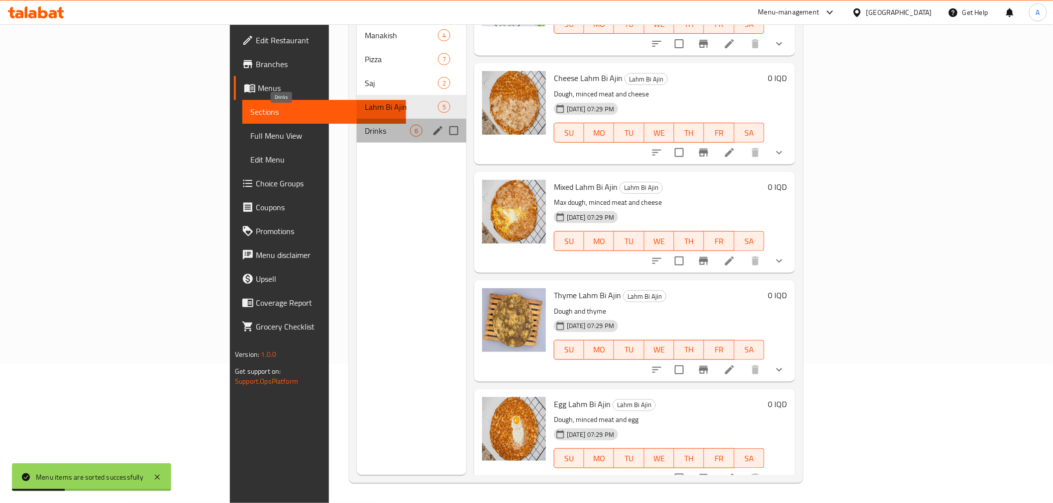
click at [365, 125] on span "Drinks" at bounding box center [387, 131] width 45 height 12
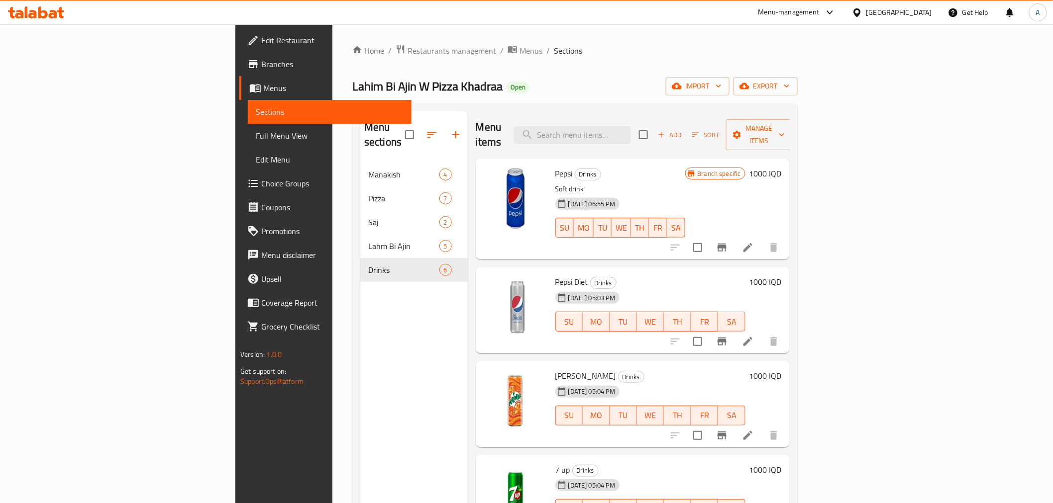
click at [352, 65] on div "Home / Restaurants management / Menus / Sections Lahim Bi Ajin W Pizza Khadraa …" at bounding box center [574, 333] width 445 height 579
click at [407, 57] on span "Restaurants management" at bounding box center [451, 51] width 89 height 12
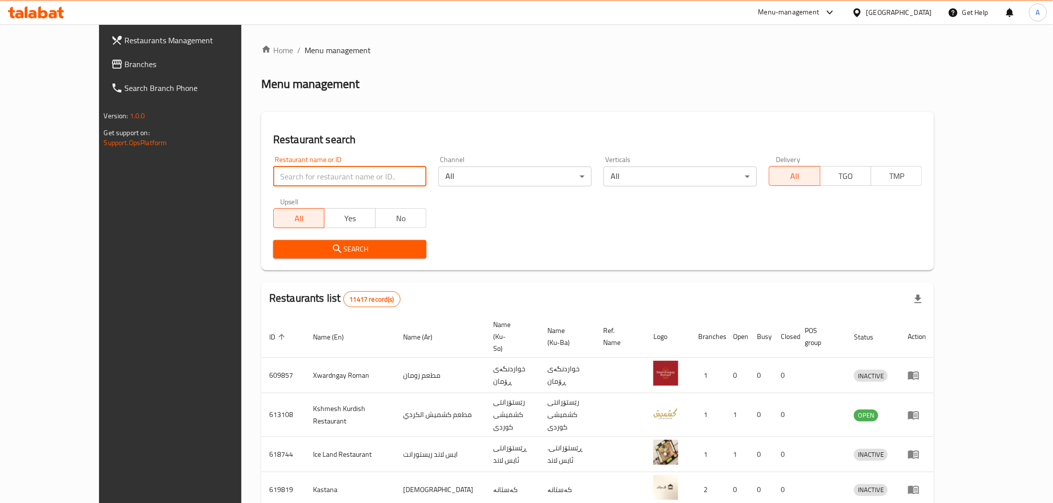
click at [273, 173] on input "search" at bounding box center [349, 177] width 153 height 20
paste input "671408"
type input "671408"
click button "Search" at bounding box center [349, 249] width 153 height 18
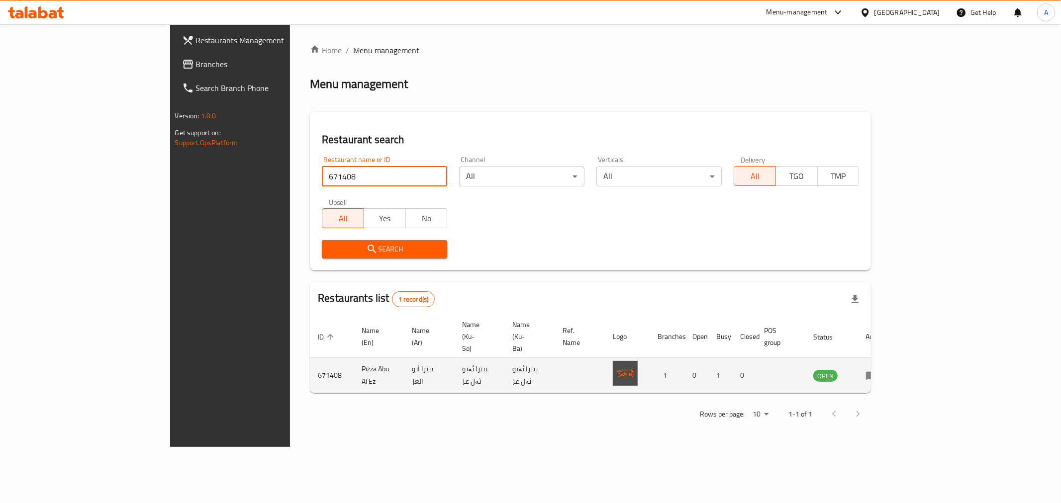
click at [877, 372] on icon "enhanced table" at bounding box center [871, 376] width 11 height 8
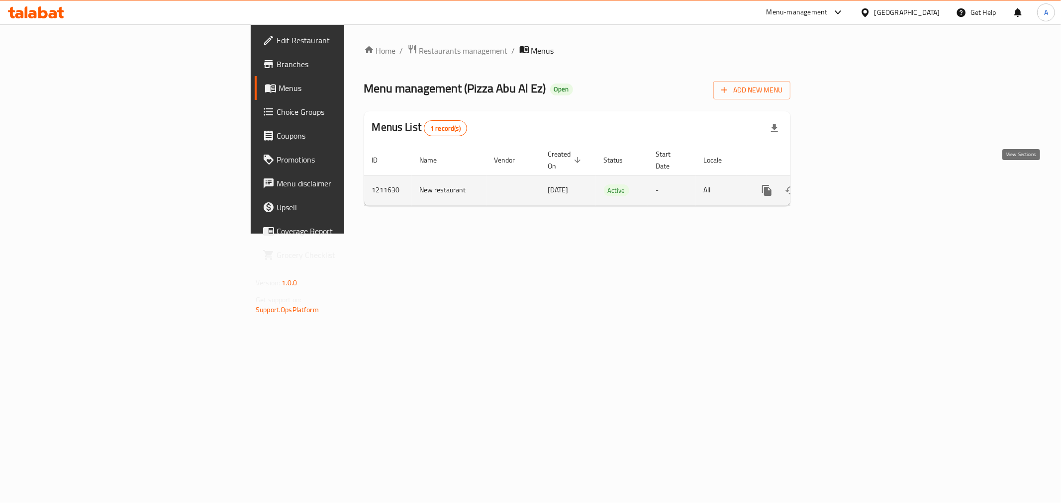
click at [845, 185] on icon "enhanced table" at bounding box center [839, 191] width 12 height 12
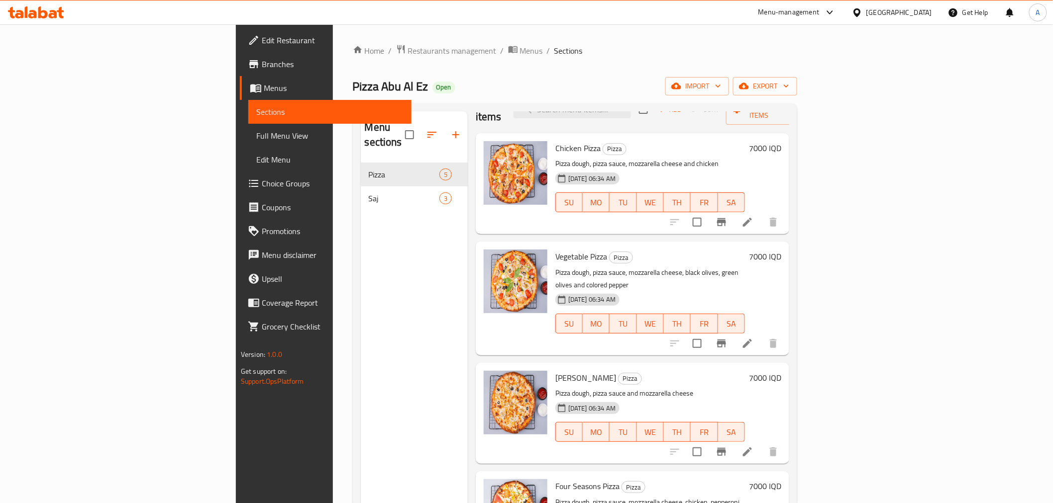
scroll to position [8, 0]
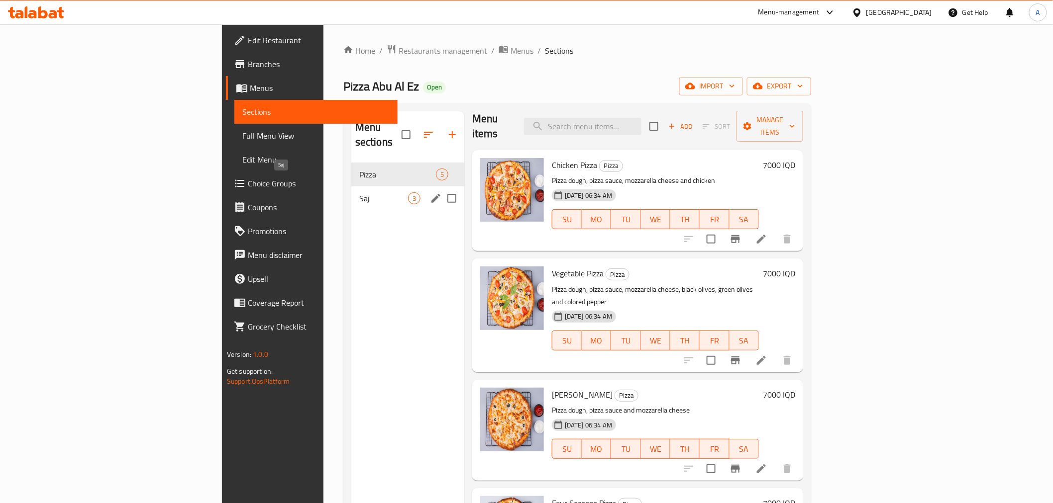
click at [359, 193] on span "Saj" at bounding box center [383, 199] width 49 height 12
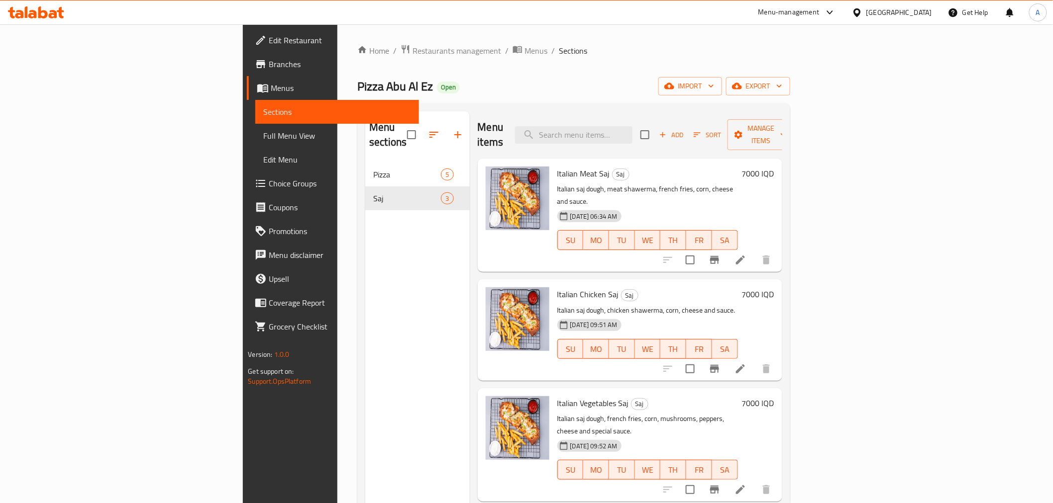
click at [365, 256] on div "Menu sections Pizza 5 Saj 3" at bounding box center [417, 362] width 104 height 503
click at [412, 52] on span "Restaurants management" at bounding box center [456, 51] width 89 height 12
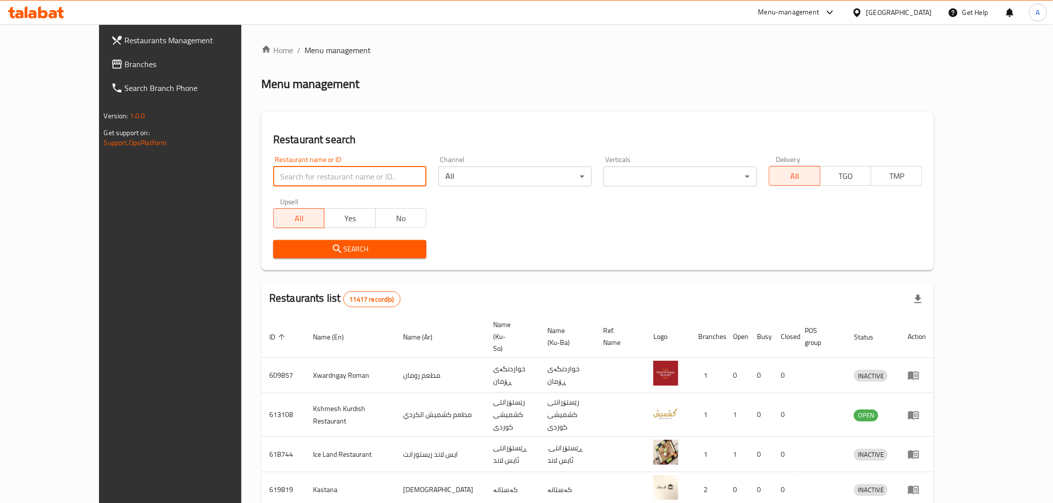
click at [296, 169] on input "search" at bounding box center [349, 177] width 153 height 20
paste input "655861"
type input "655861"
click button "Search" at bounding box center [349, 249] width 153 height 18
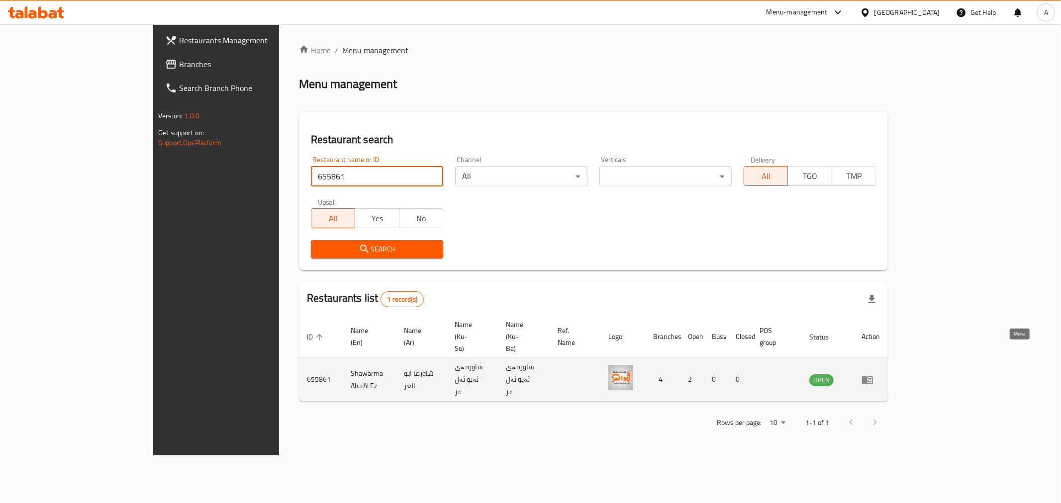
click at [880, 374] on link "enhanced table" at bounding box center [871, 380] width 18 height 12
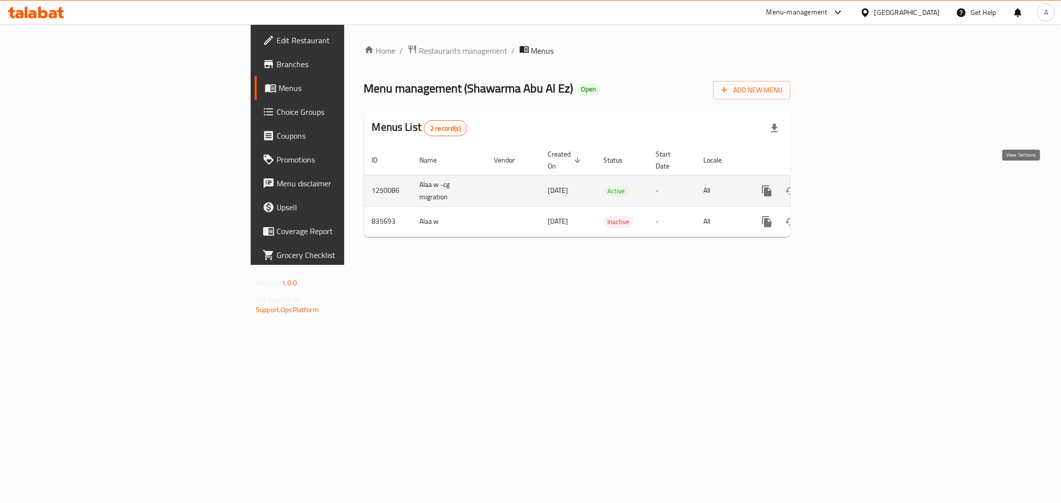
click at [851, 181] on link "enhanced table" at bounding box center [839, 191] width 24 height 24
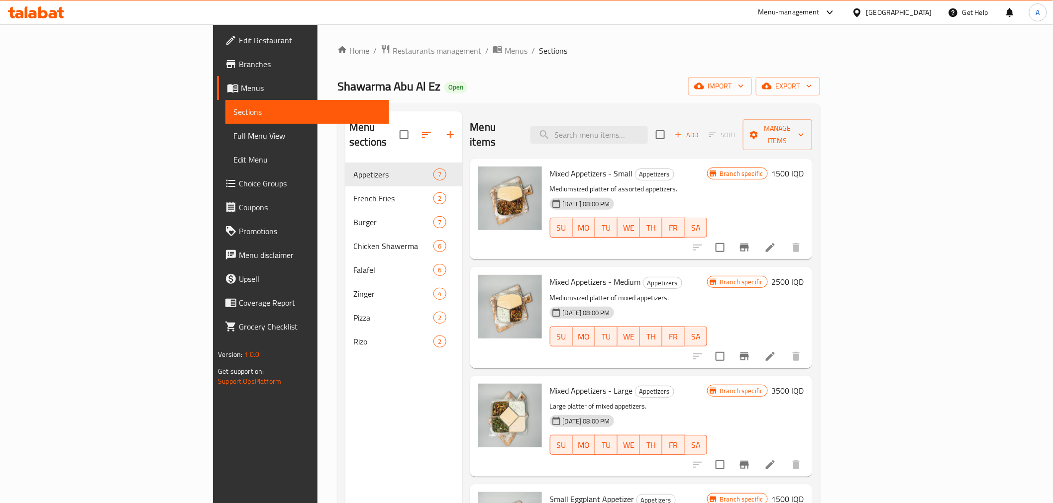
click at [345, 339] on nav "Appetizers 7 French Fries 2 Burger 7 Chicken Shawerma 6 Falafel 6 Zinger 4 Pizz…" at bounding box center [403, 258] width 116 height 199
click at [812, 82] on span "export" at bounding box center [788, 86] width 48 height 12
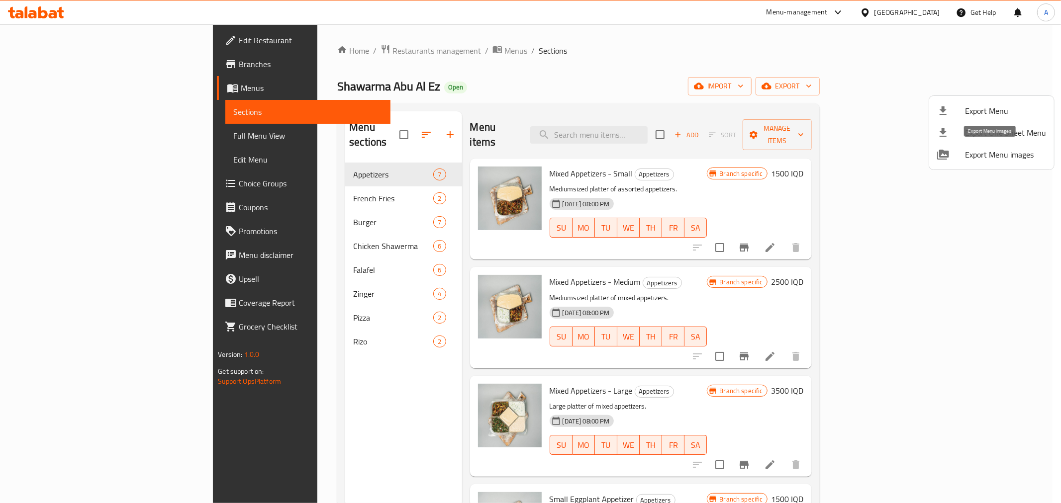
click at [984, 151] on span "Export Menu images" at bounding box center [1005, 155] width 81 height 12
click at [674, 28] on div at bounding box center [530, 251] width 1061 height 503
